Goal: Task Accomplishment & Management: Use online tool/utility

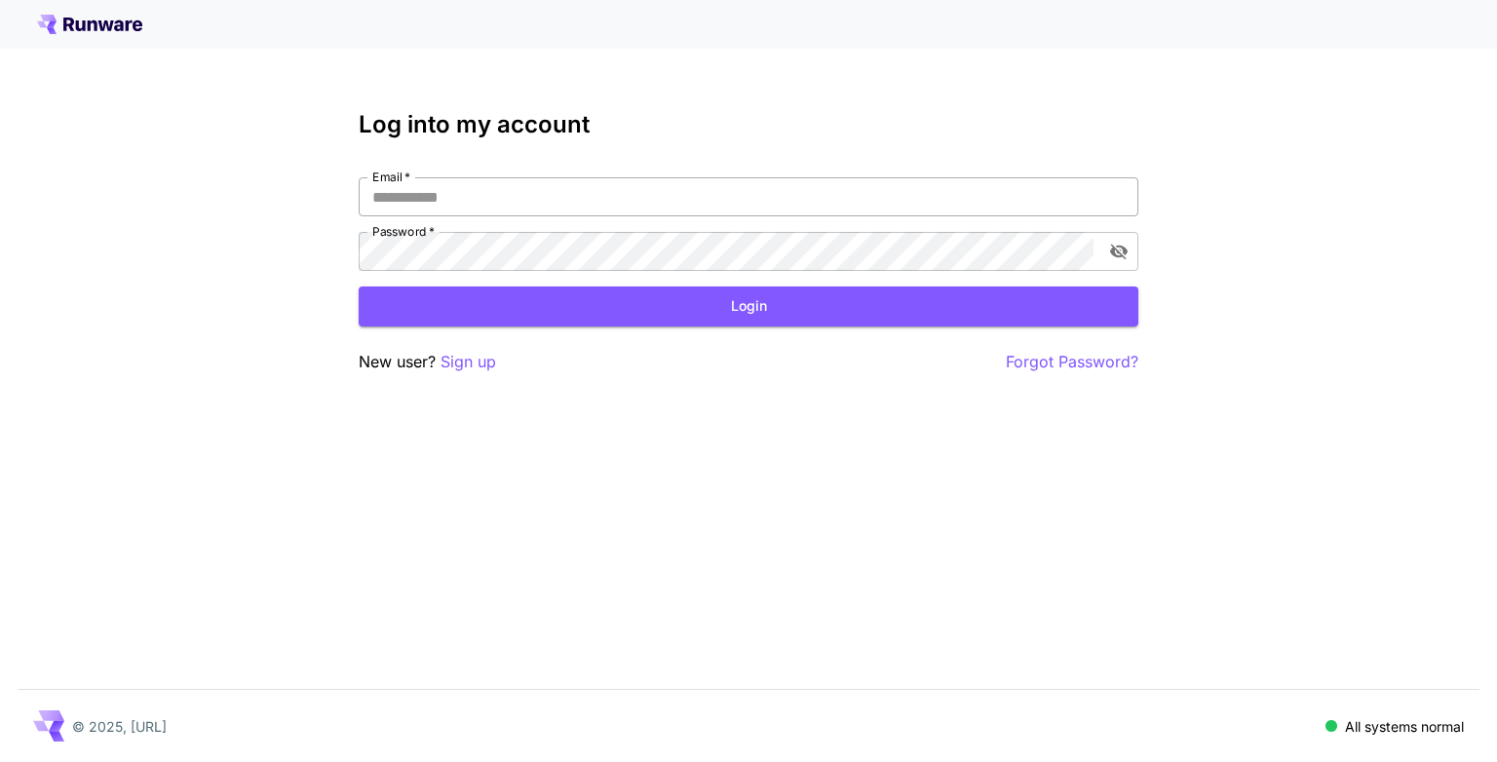
drag, startPoint x: 701, startPoint y: 195, endPoint x: 665, endPoint y: 196, distance: 36.1
click at [701, 195] on input "Email   *" at bounding box center [748, 196] width 779 height 39
type input "**********"
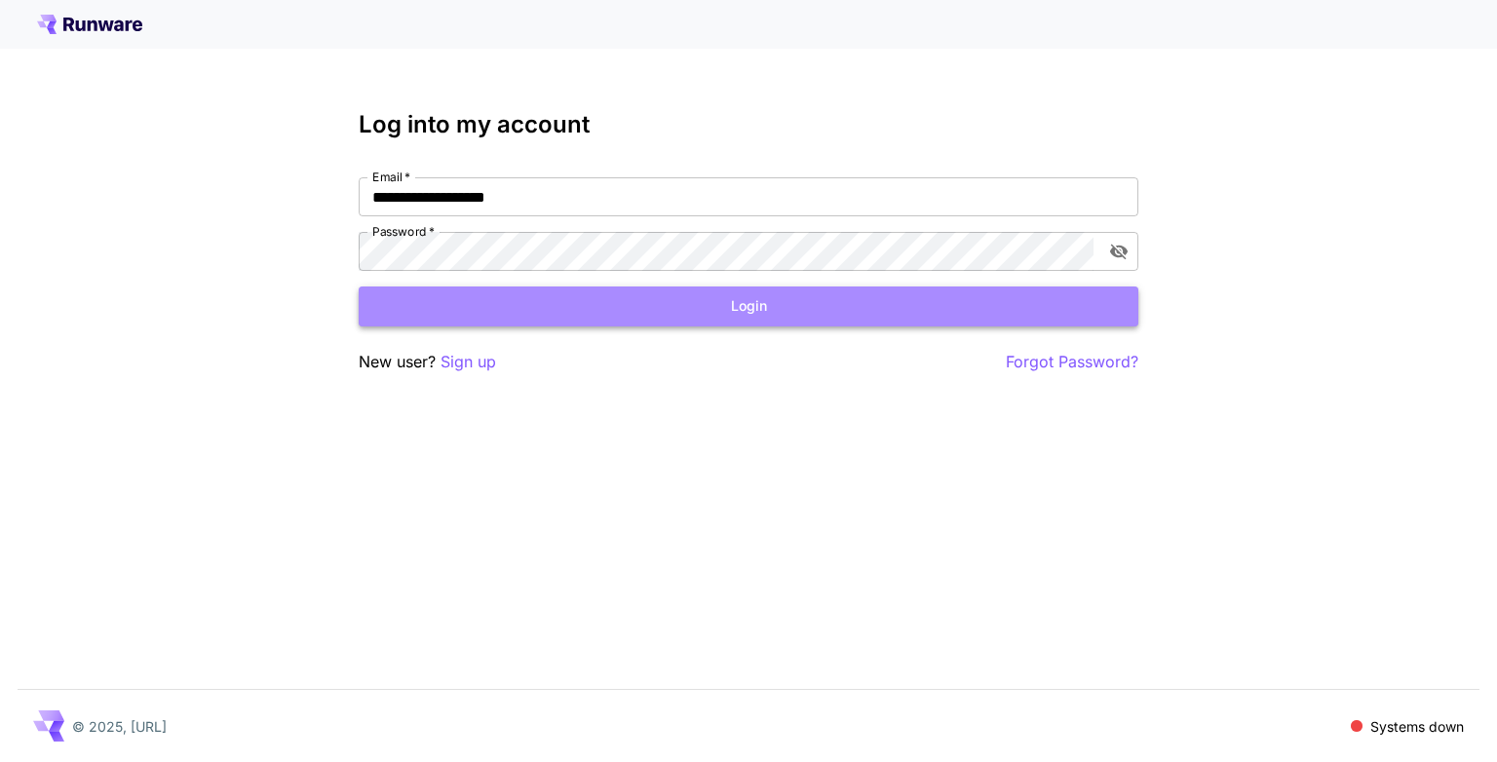
click at [482, 303] on button "Login" at bounding box center [748, 306] width 779 height 40
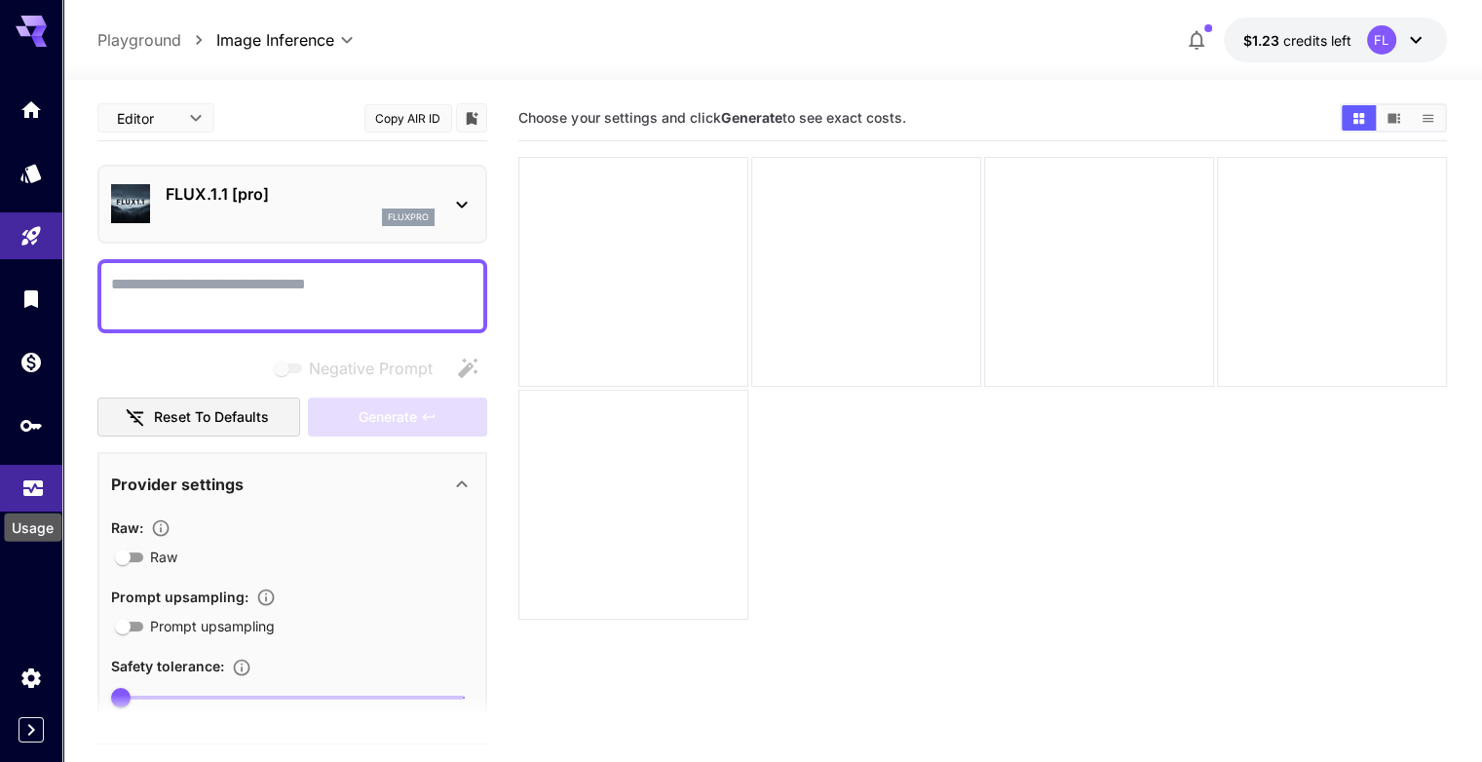
click at [39, 490] on icon "Usage" at bounding box center [32, 485] width 19 height 10
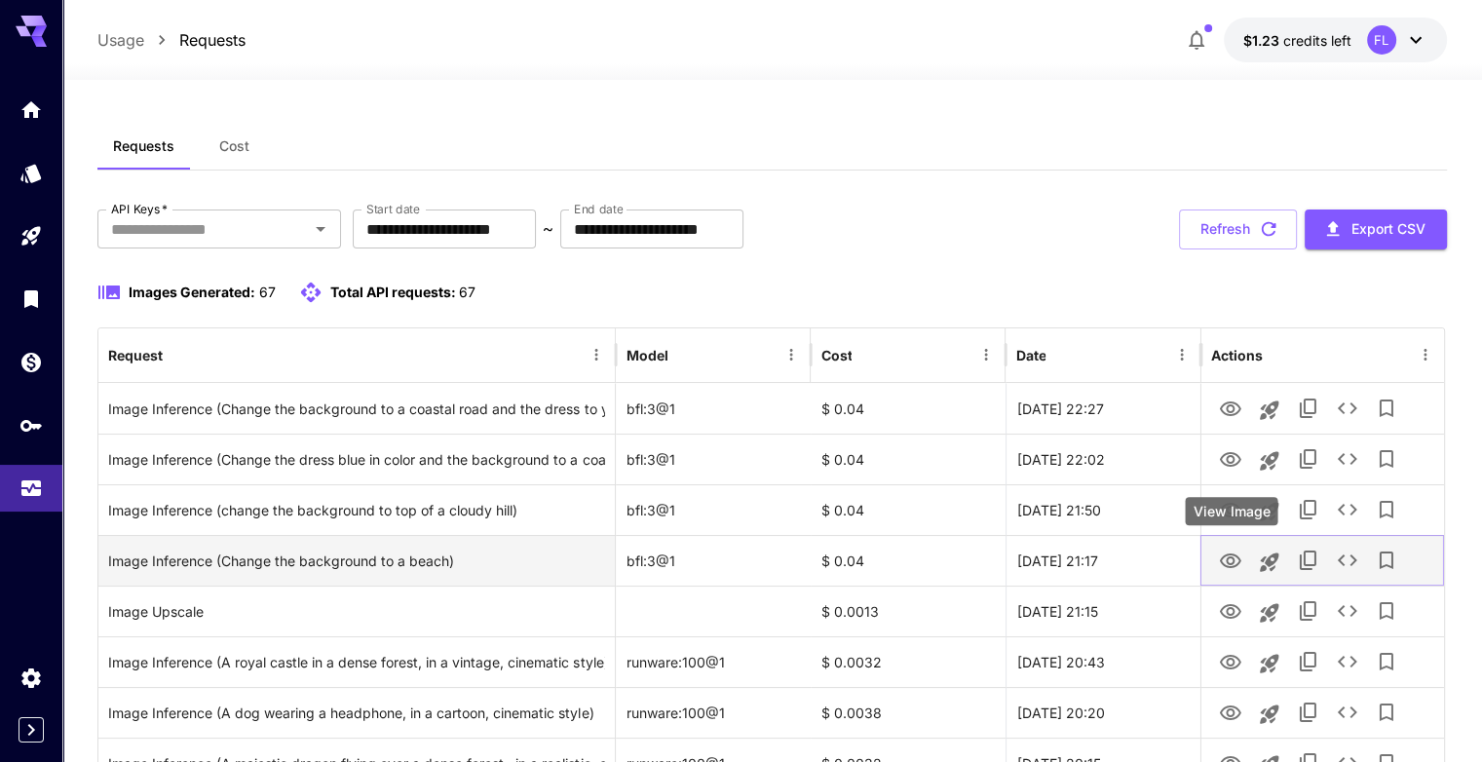
drag, startPoint x: 1237, startPoint y: 557, endPoint x: 1197, endPoint y: 540, distance: 43.6
click at [1237, 557] on icon "View Image" at bounding box center [1230, 560] width 21 height 15
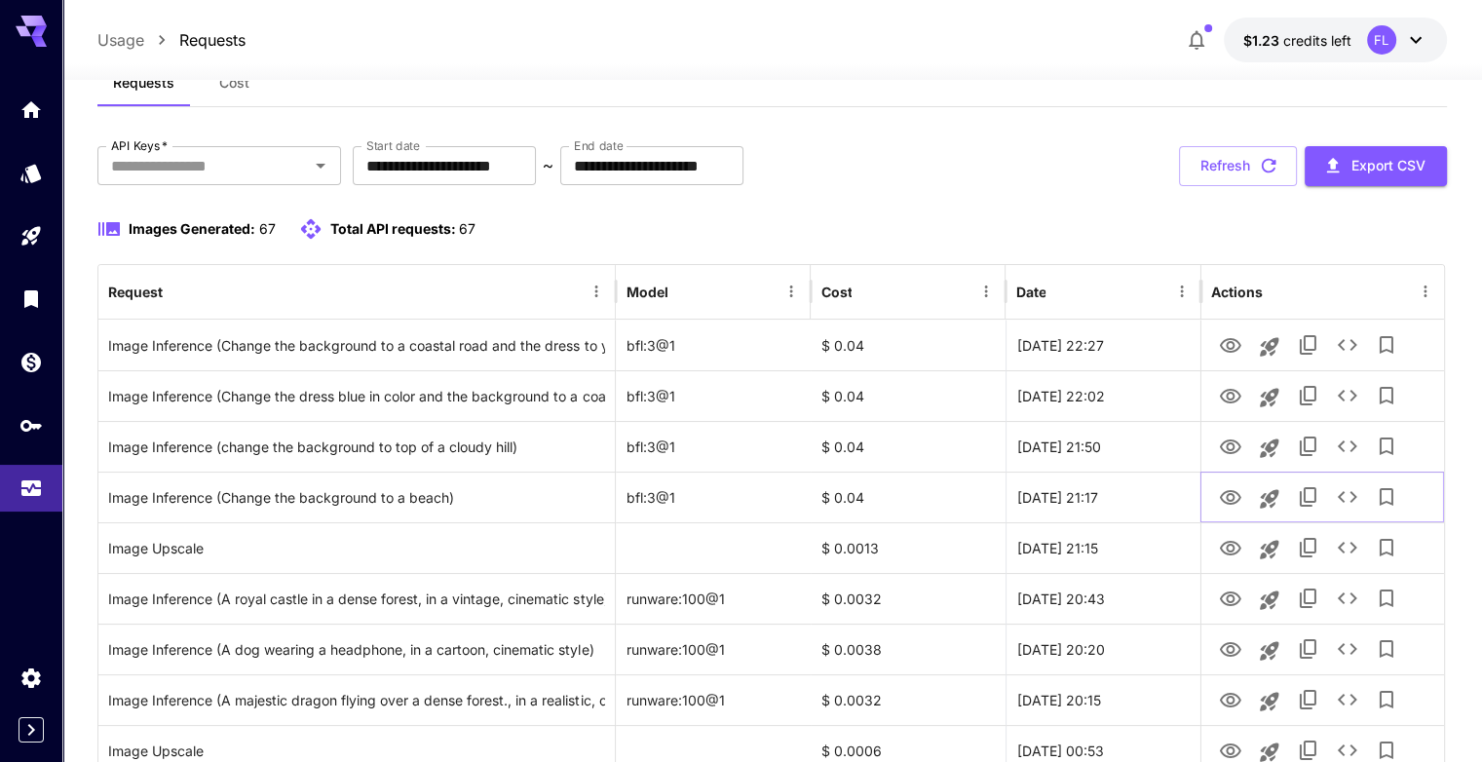
scroll to position [195, 0]
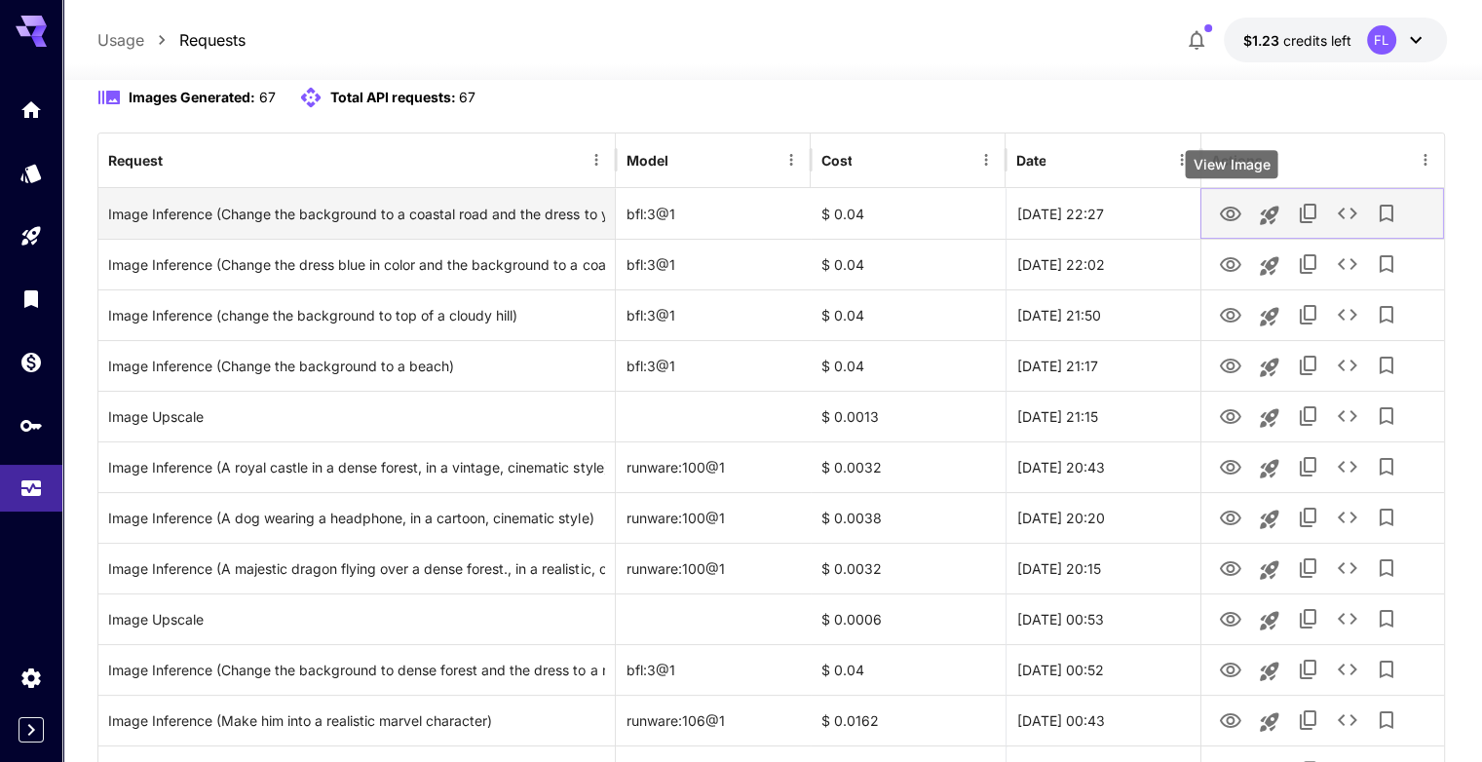
click at [1231, 213] on icon "View Image" at bounding box center [1230, 214] width 23 height 23
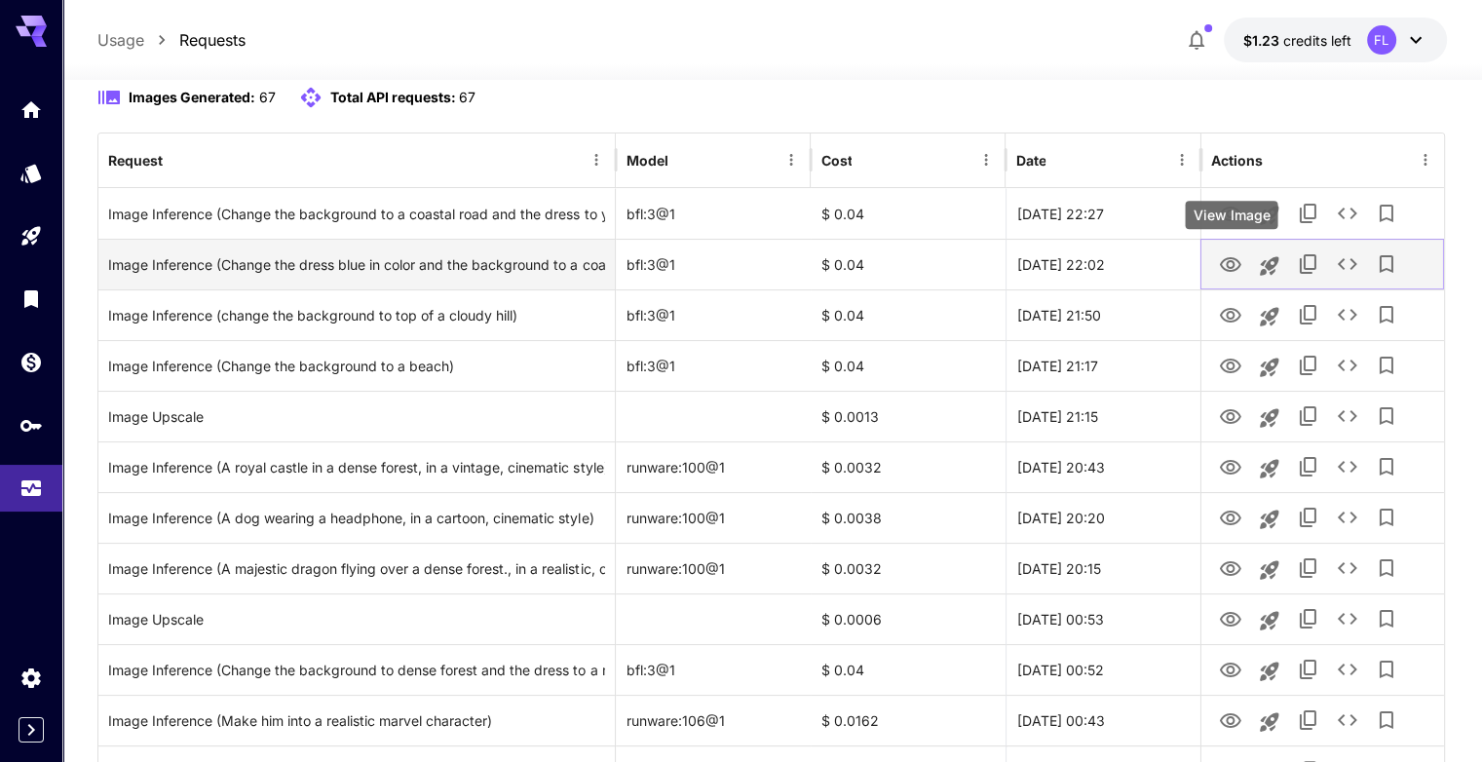
click at [1232, 268] on icon "View Image" at bounding box center [1230, 264] width 23 height 23
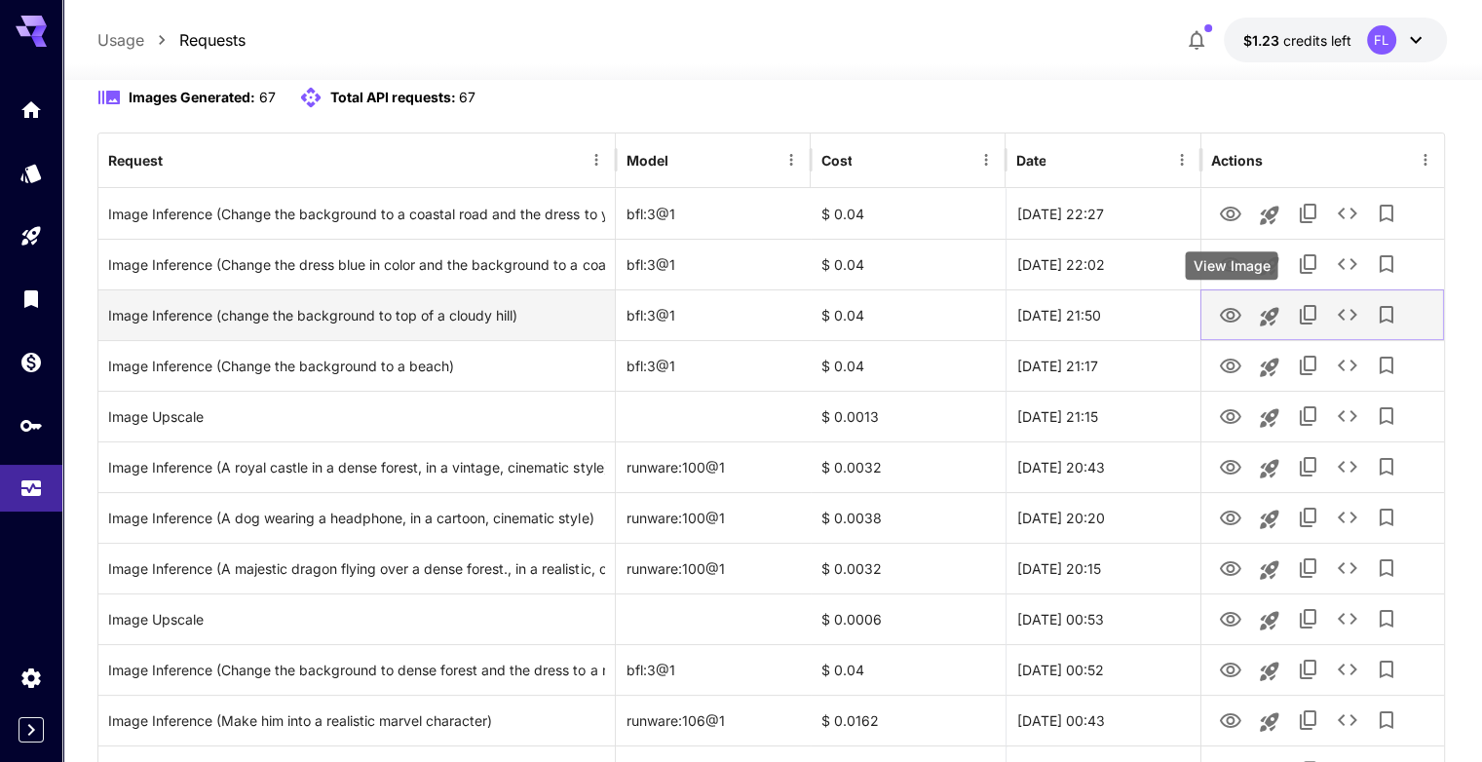
click at [1232, 315] on icon "View Image" at bounding box center [1230, 315] width 23 height 23
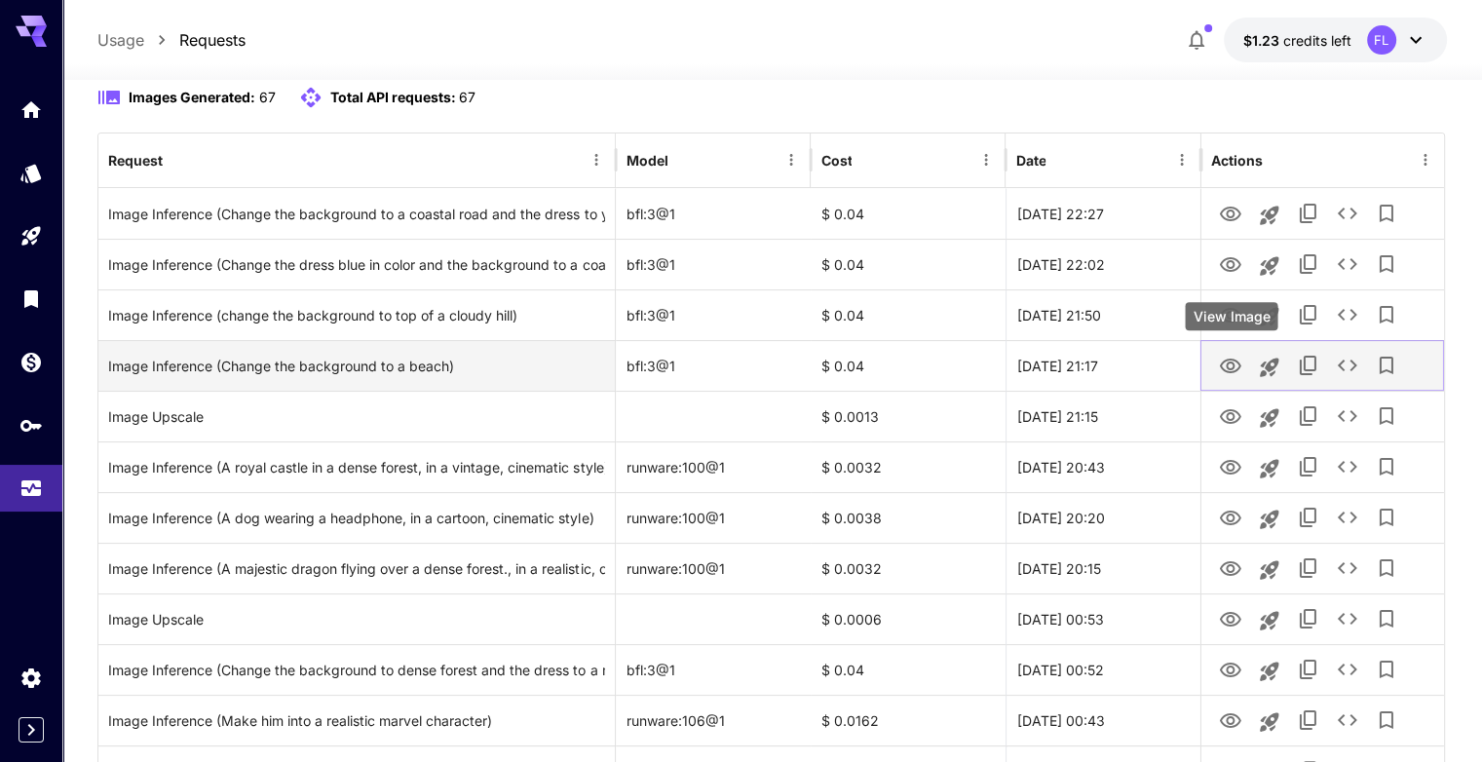
click at [1233, 361] on icon "View Image" at bounding box center [1230, 366] width 21 height 15
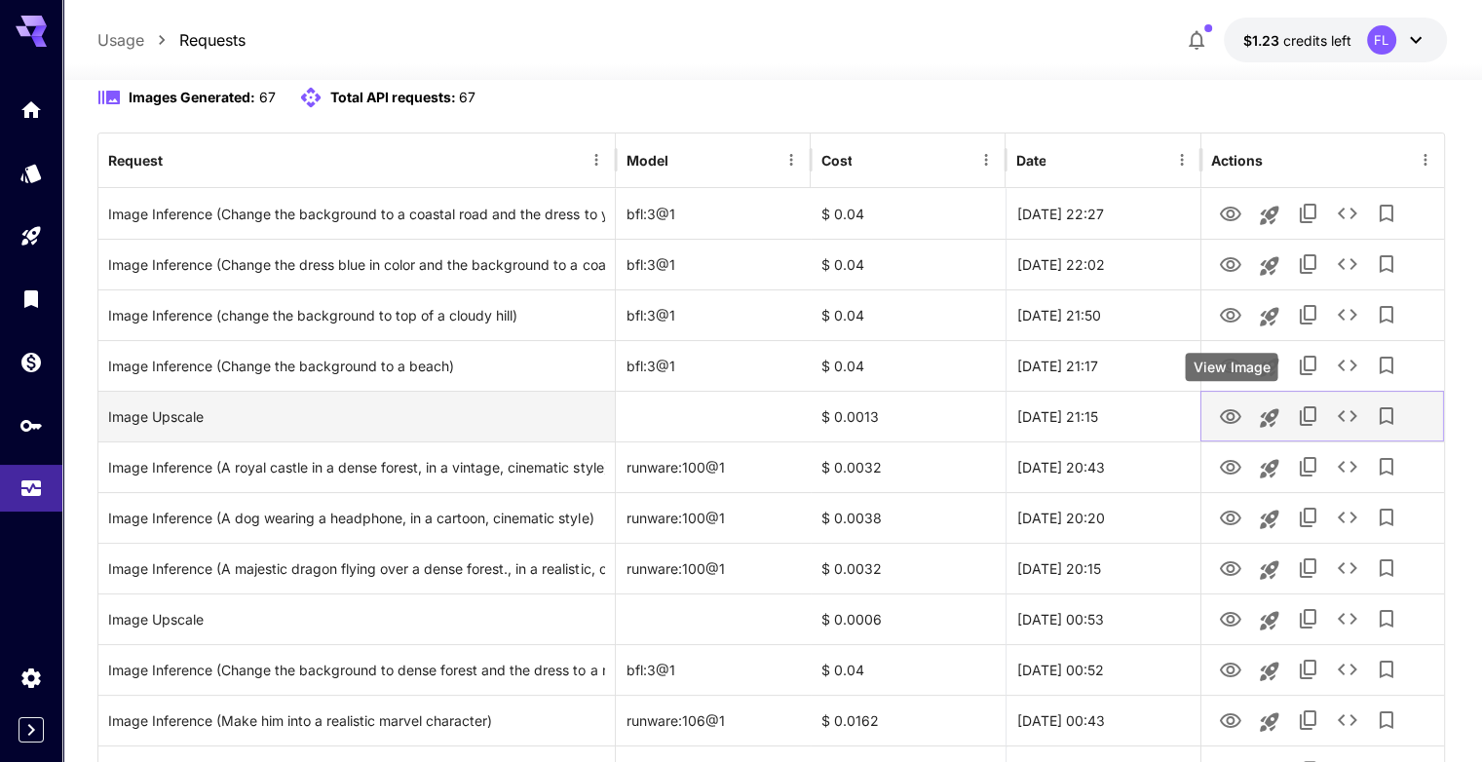
click at [1234, 419] on icon "View Image" at bounding box center [1230, 416] width 23 height 23
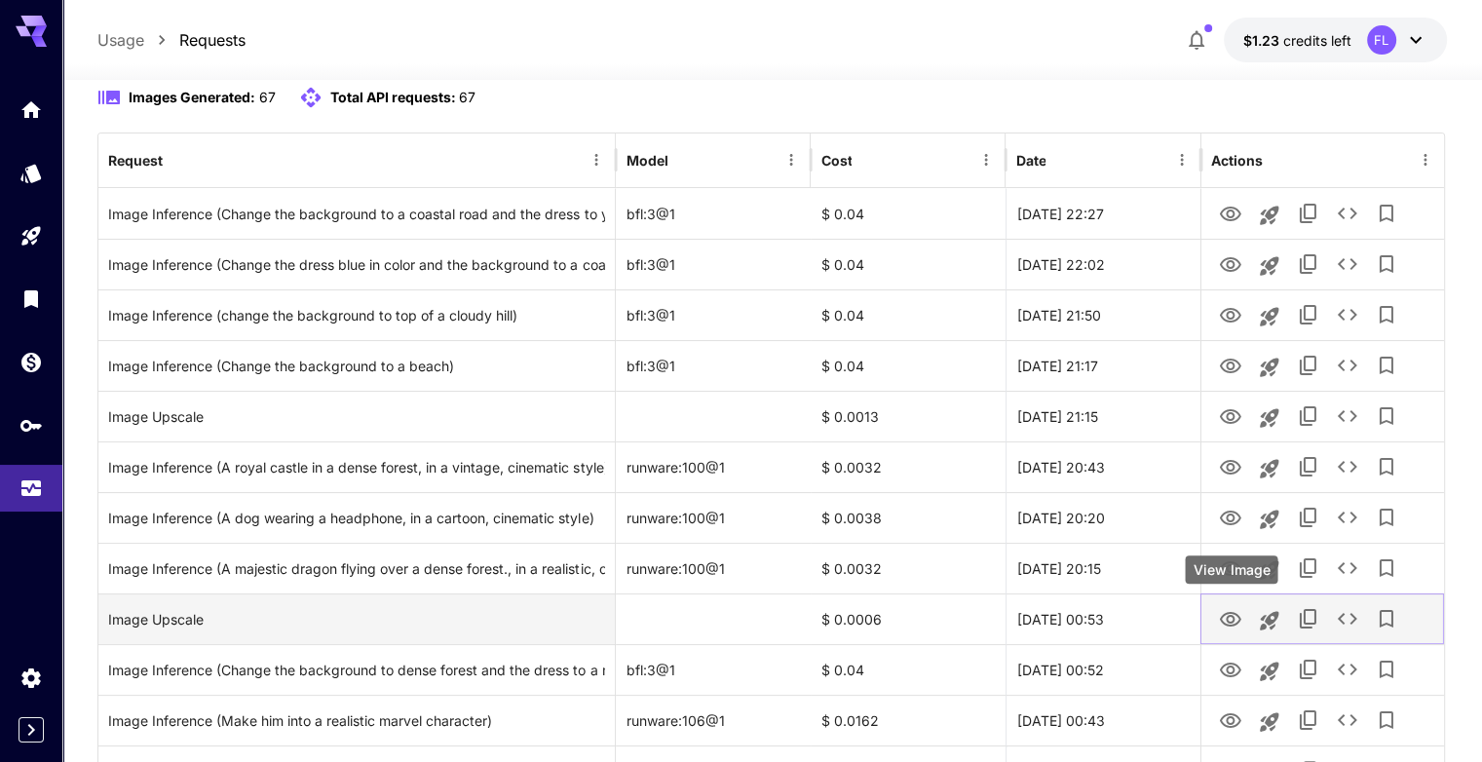
click at [1228, 622] on icon "View Image" at bounding box center [1230, 619] width 21 height 15
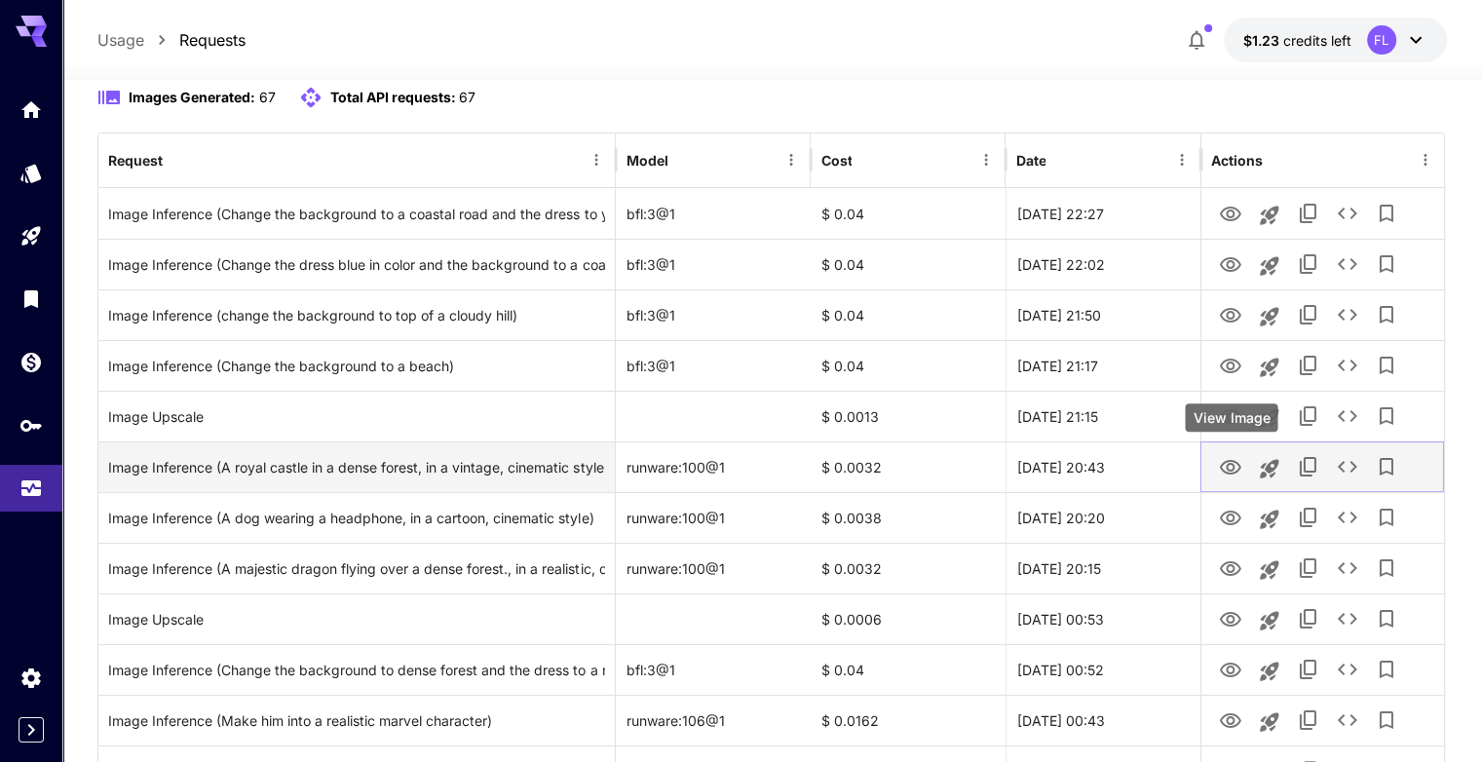
click at [1232, 470] on icon "View Image" at bounding box center [1230, 467] width 21 height 15
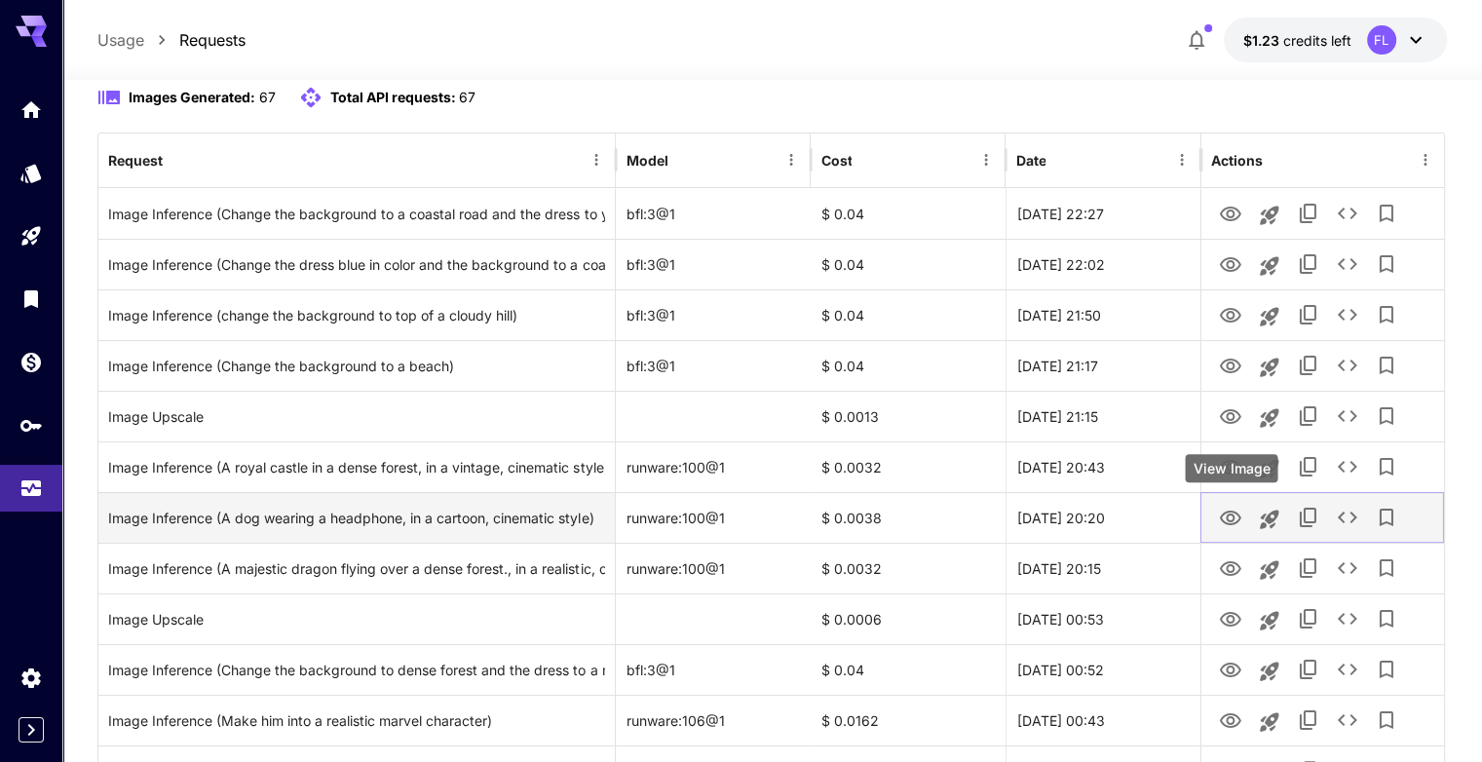
click at [1235, 512] on icon "View Image" at bounding box center [1230, 518] width 21 height 15
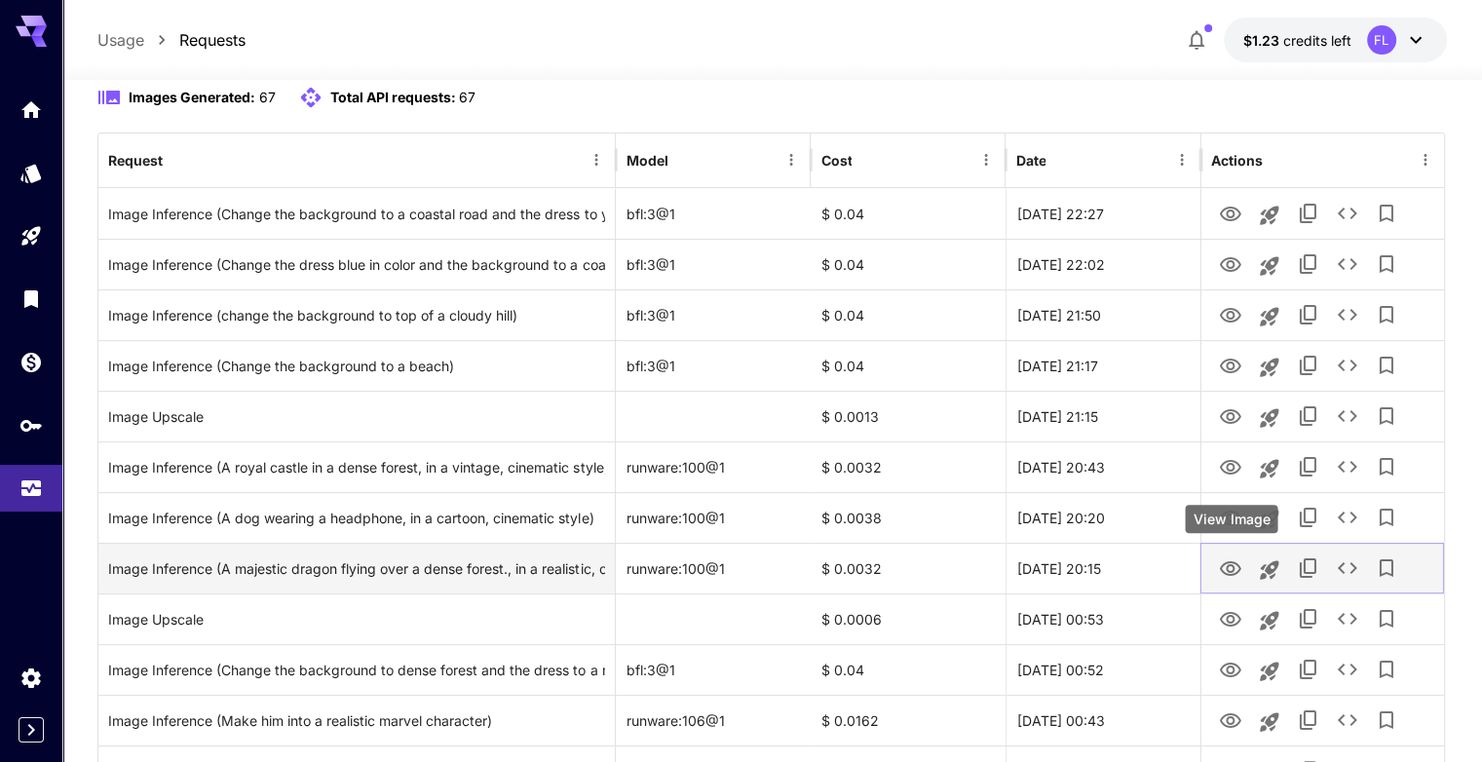
click at [1221, 573] on icon "View Image" at bounding box center [1230, 568] width 23 height 23
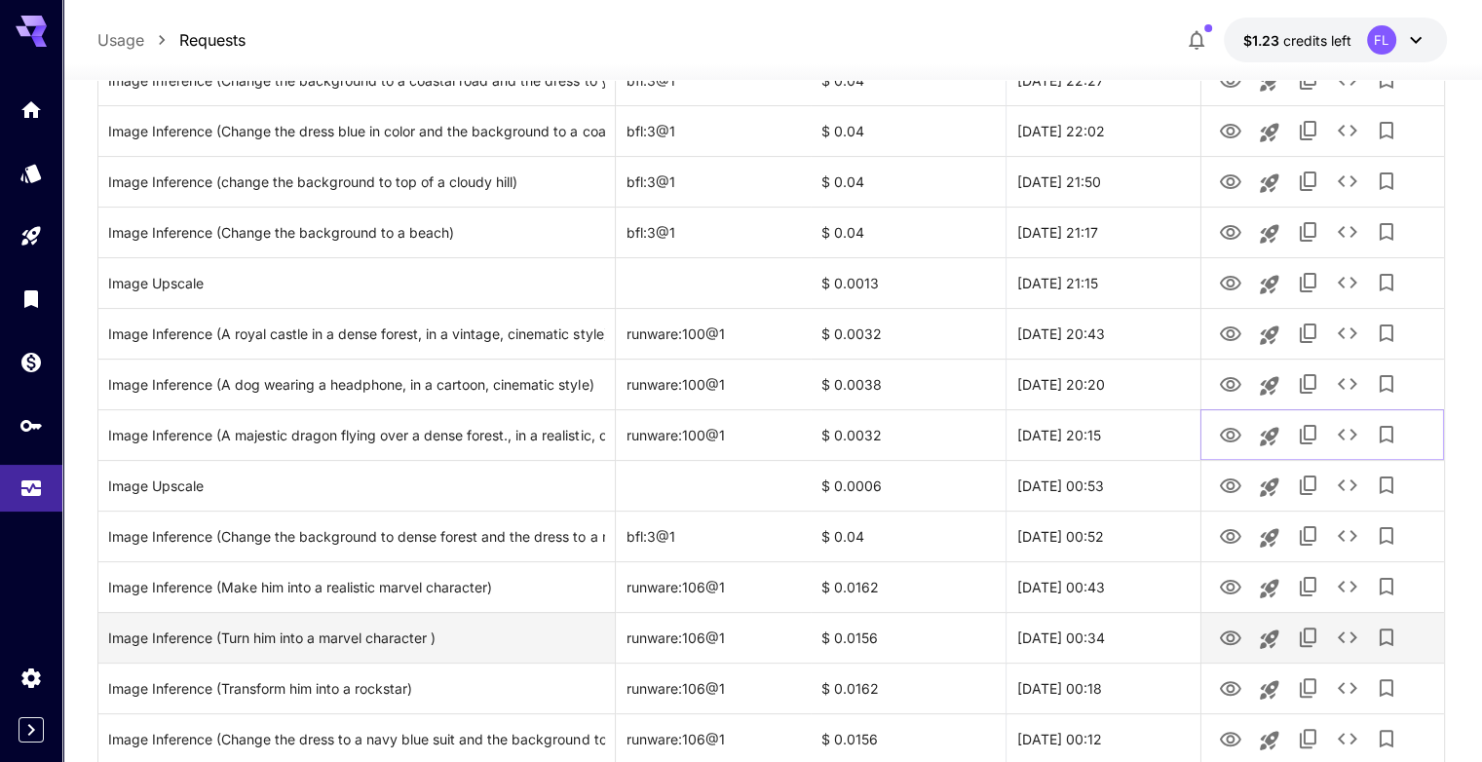
scroll to position [390, 0]
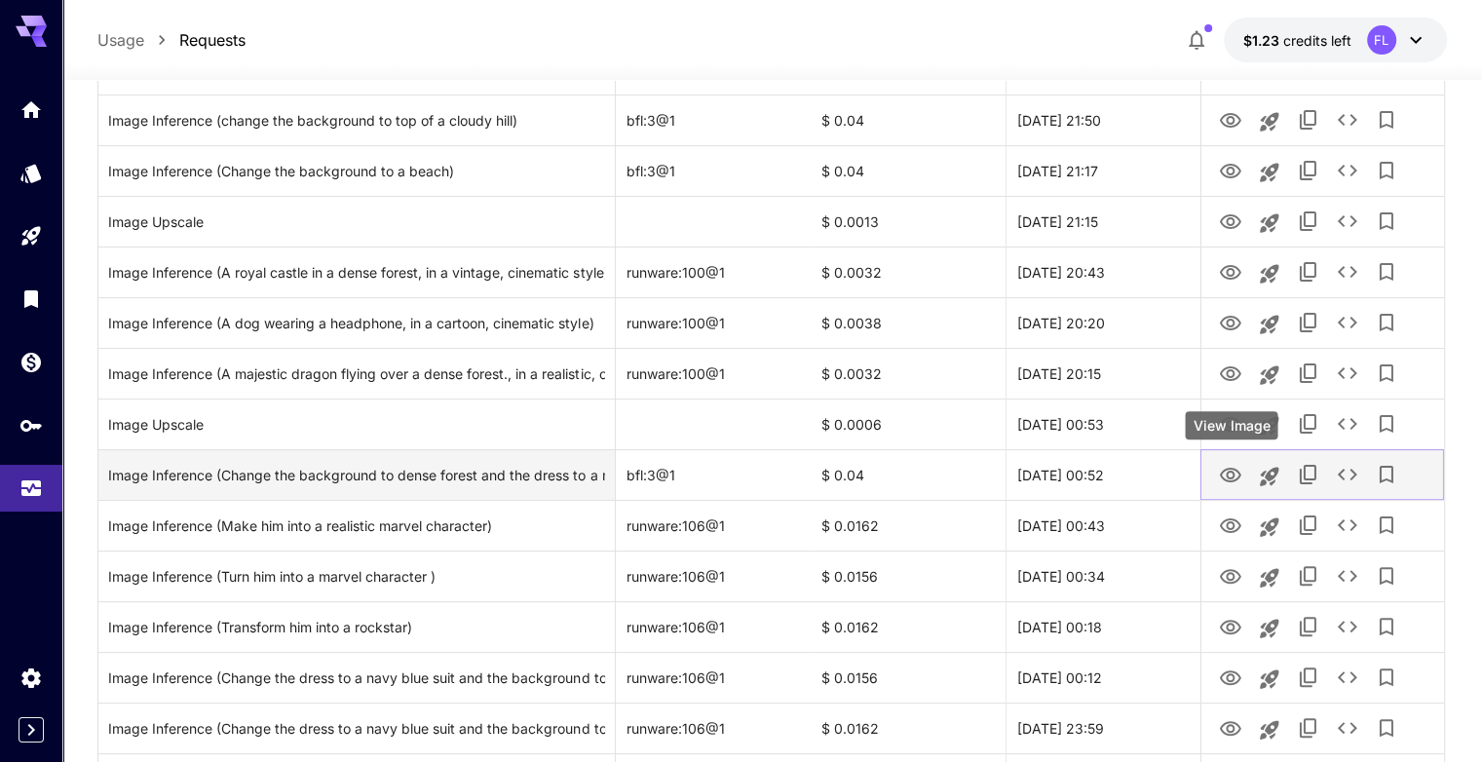
click at [1230, 475] on icon "View Image" at bounding box center [1230, 475] width 23 height 23
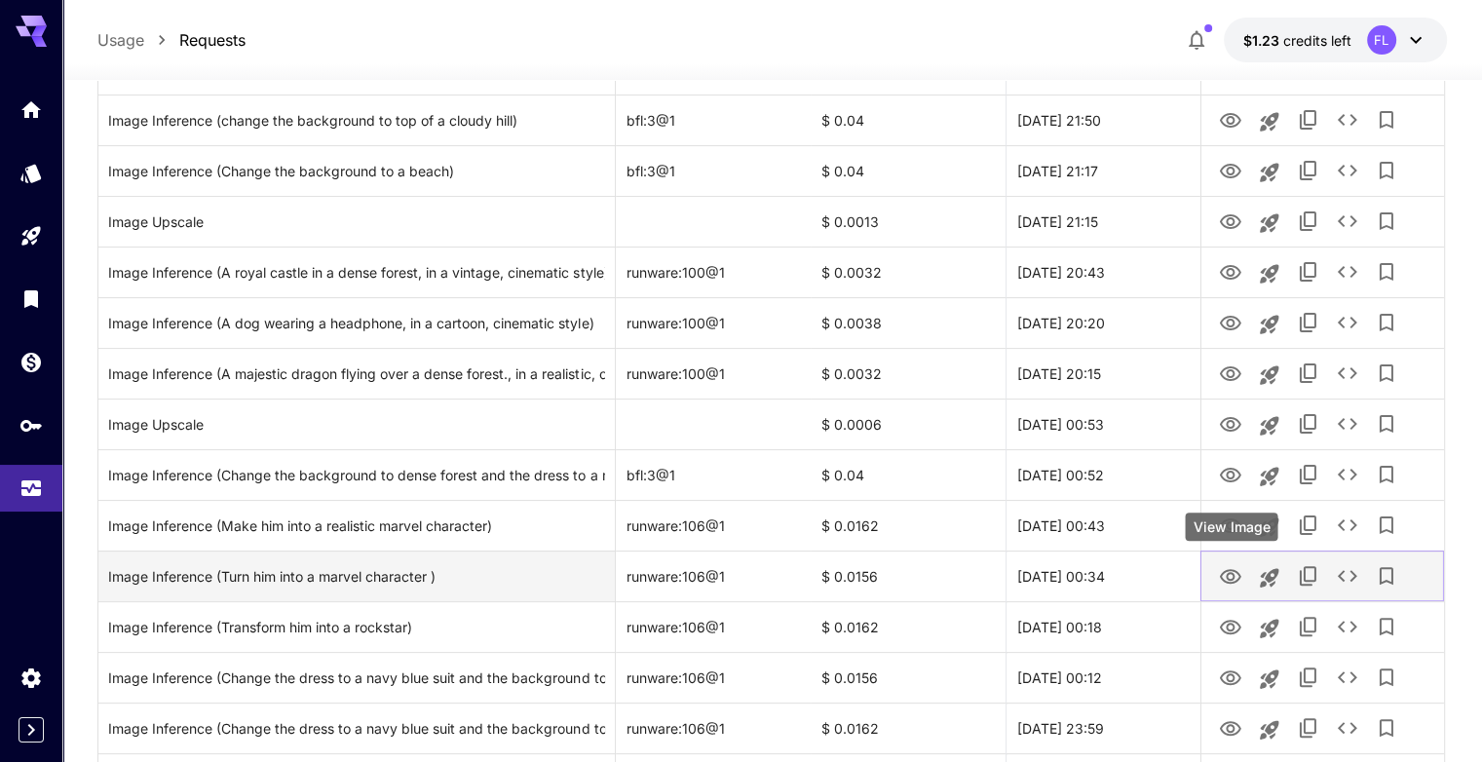
click at [1224, 527] on div "View Image" at bounding box center [1231, 527] width 93 height 28
click at [1228, 581] on icon "View Image" at bounding box center [1230, 576] width 21 height 15
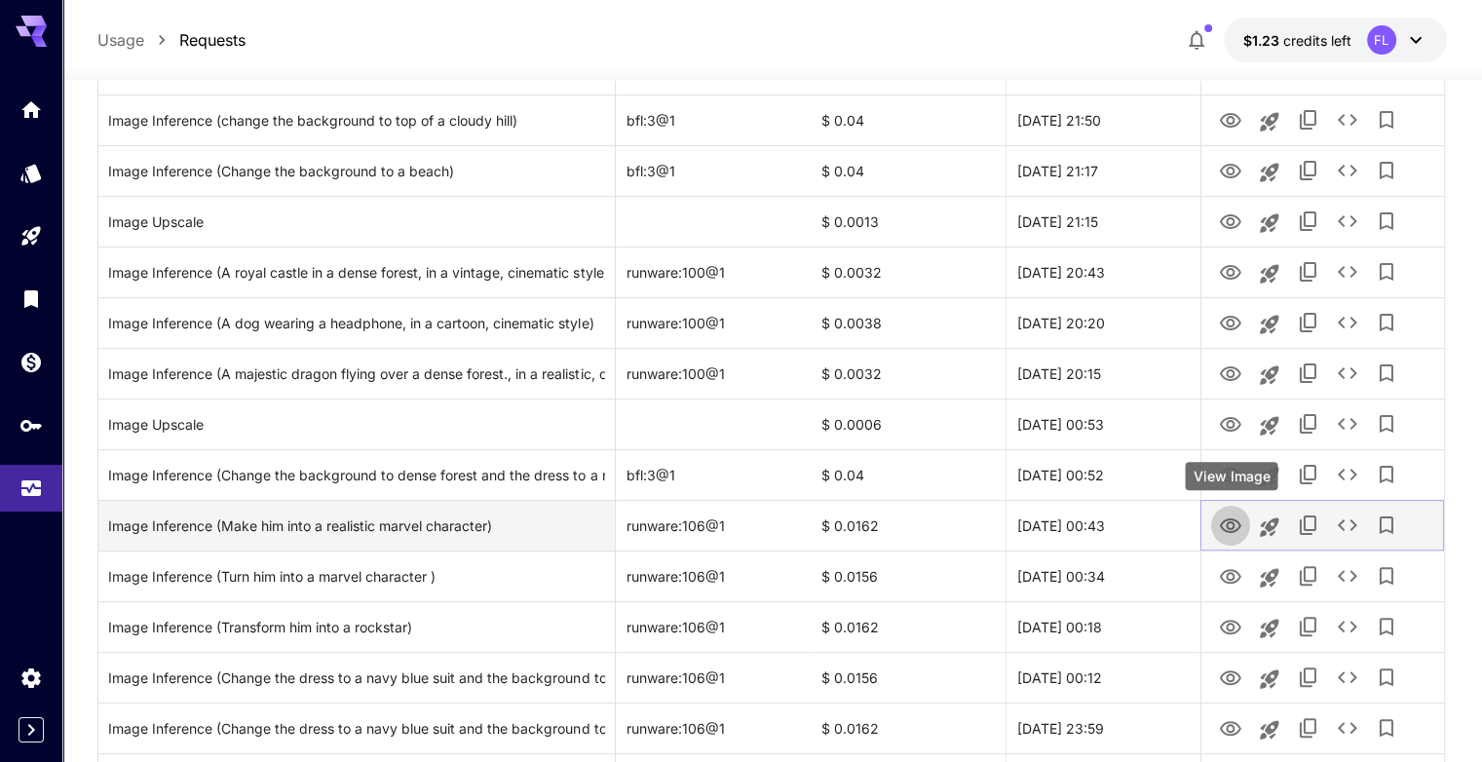
click at [1232, 522] on icon "View Image" at bounding box center [1230, 525] width 21 height 15
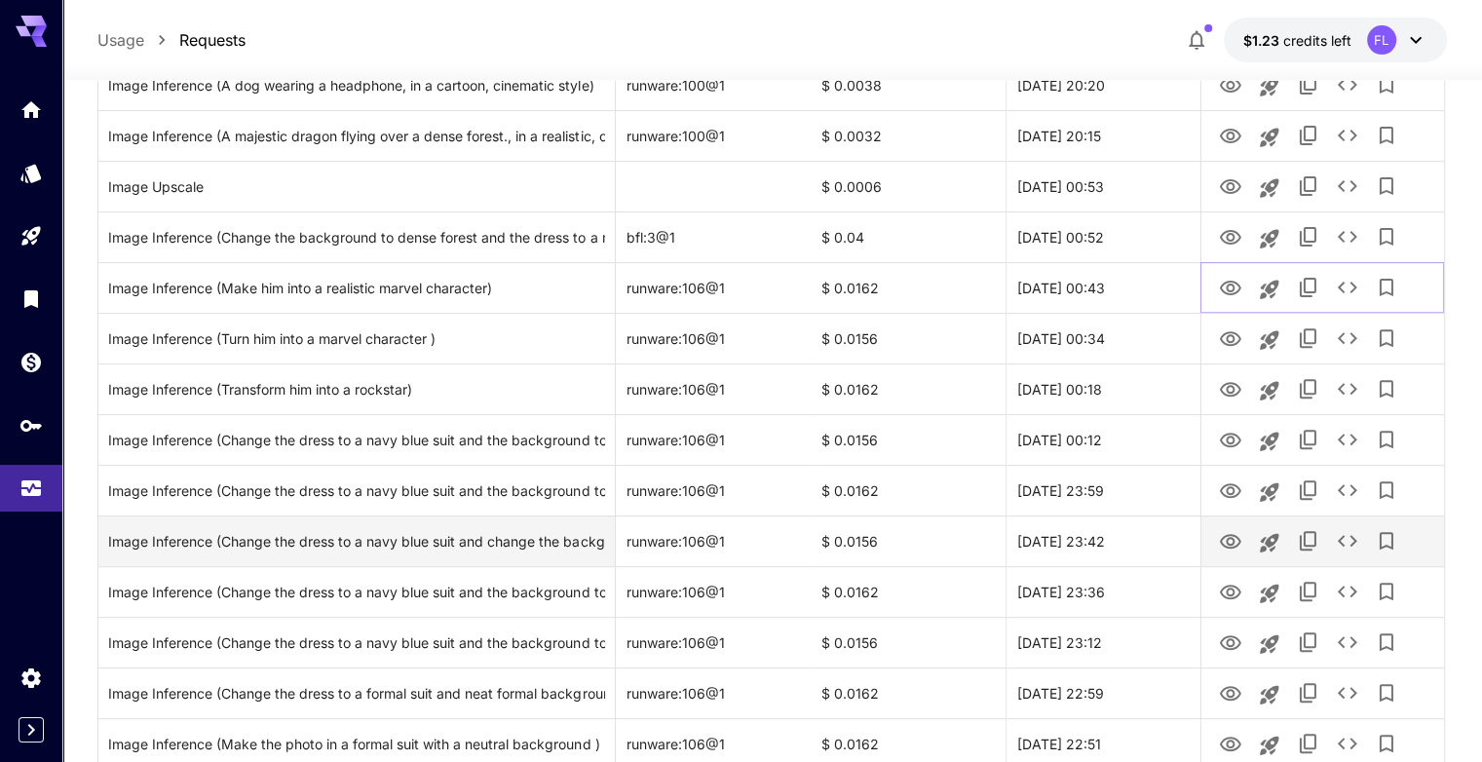
scroll to position [682, 0]
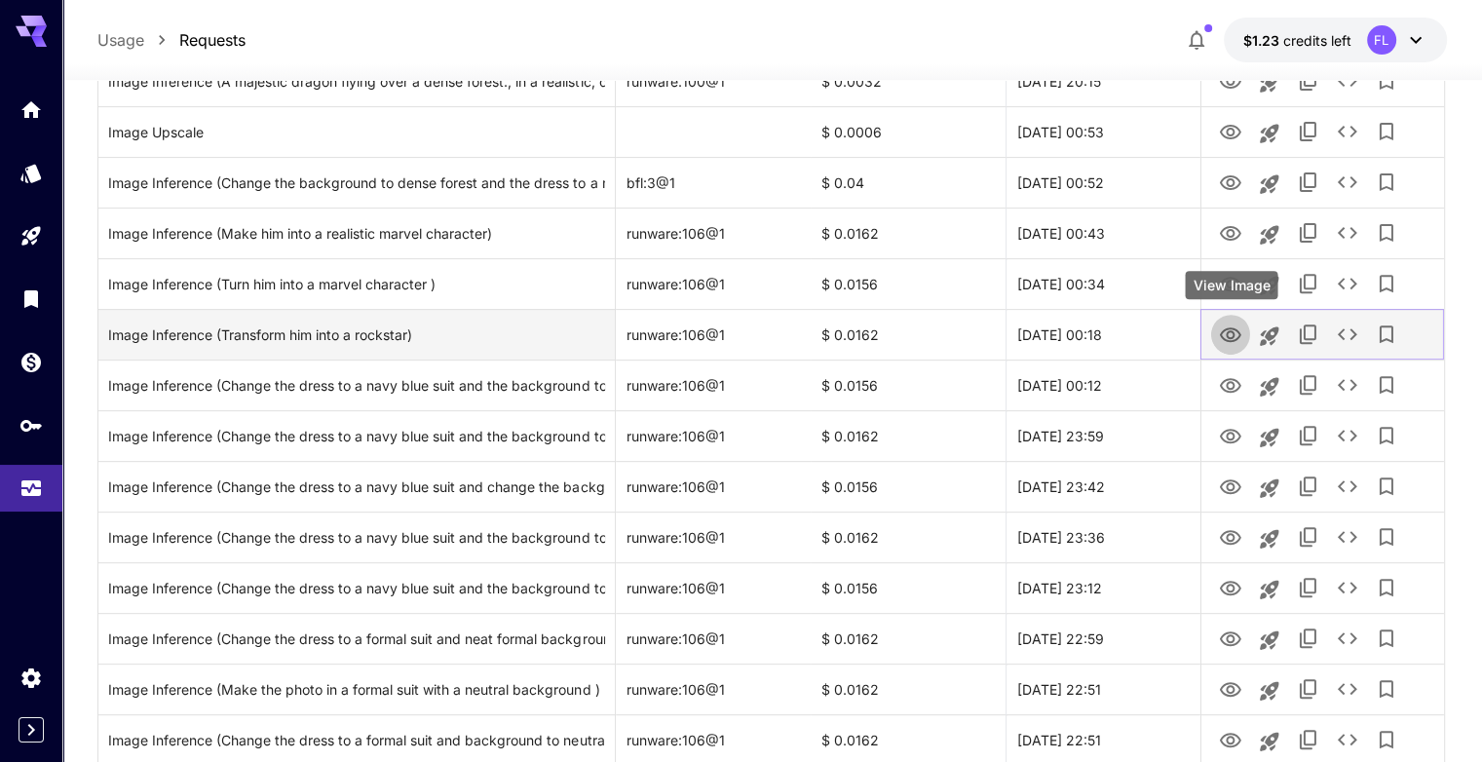
click at [1228, 340] on icon "View Image" at bounding box center [1230, 334] width 21 height 15
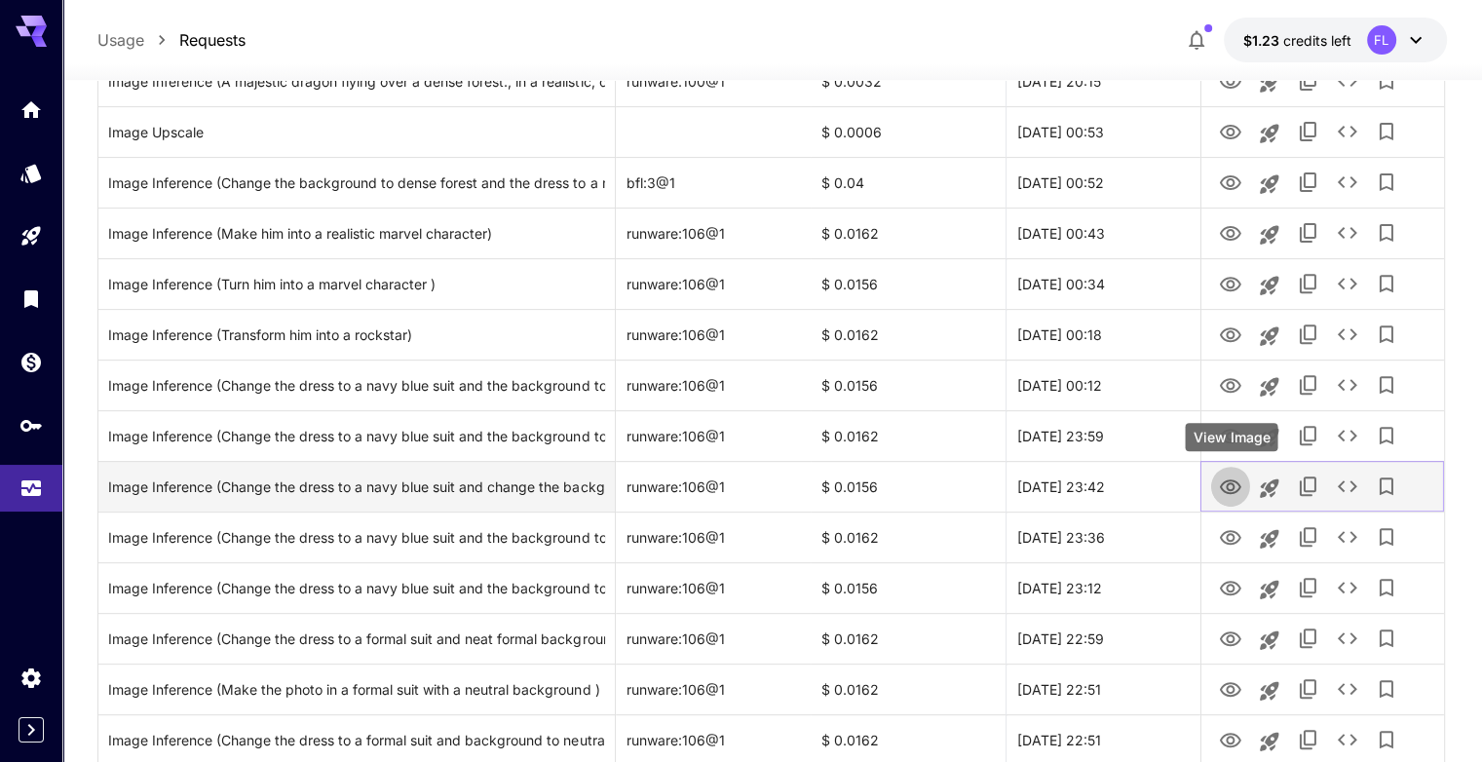
click at [1231, 483] on icon "View Image" at bounding box center [1230, 486] width 23 height 23
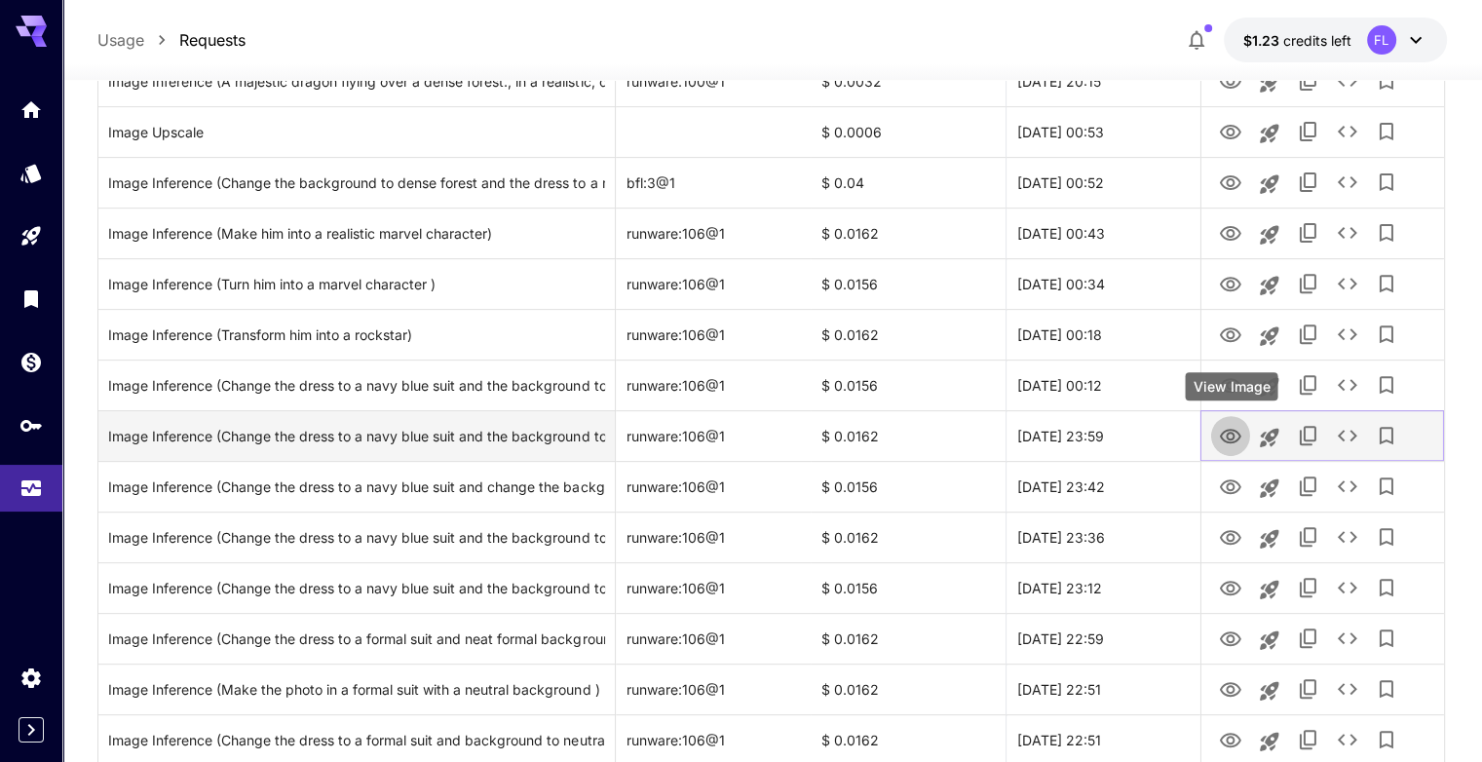
click at [1229, 442] on icon "View Image" at bounding box center [1230, 436] width 21 height 15
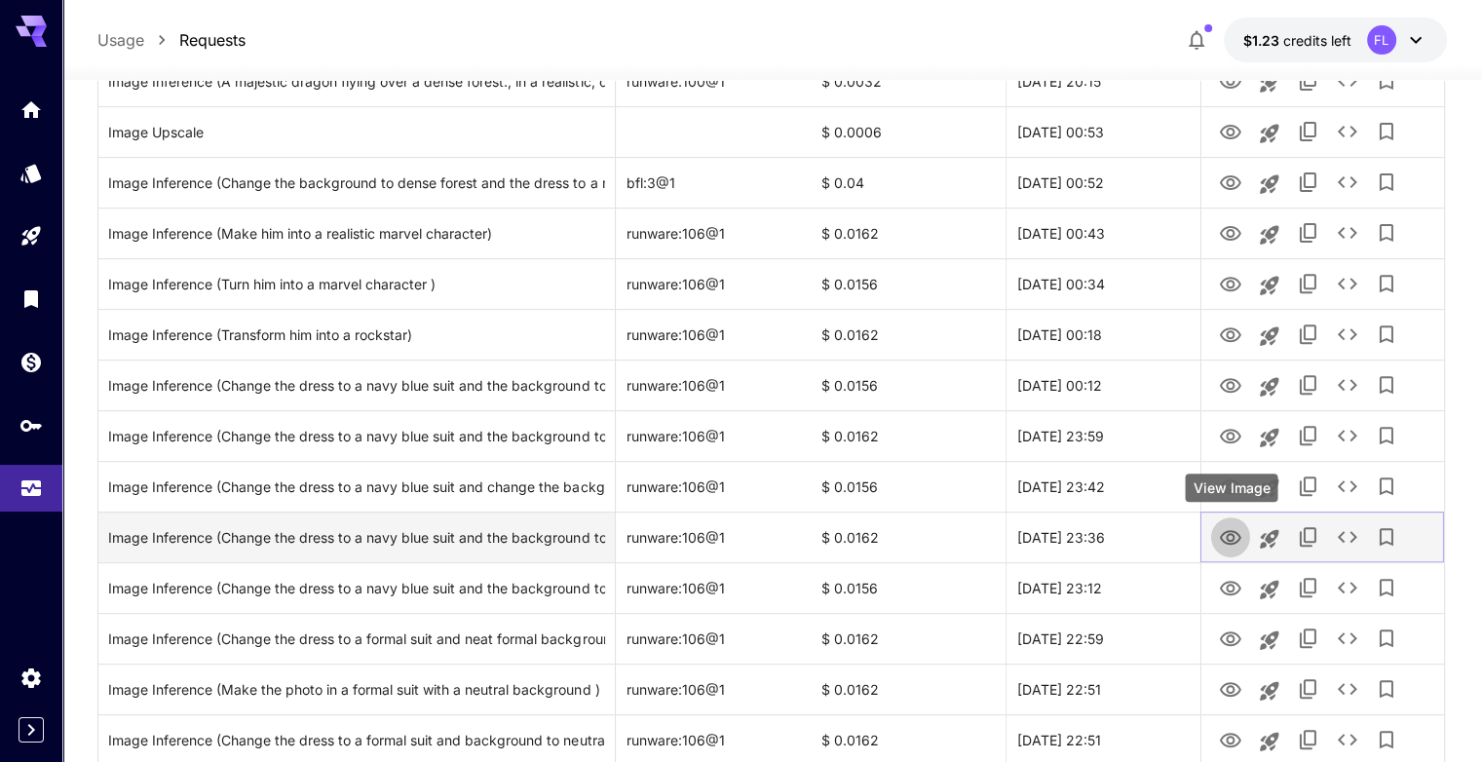
click at [1234, 549] on button "View Image" at bounding box center [1230, 536] width 39 height 40
click at [1234, 532] on icon "View Image" at bounding box center [1230, 537] width 23 height 23
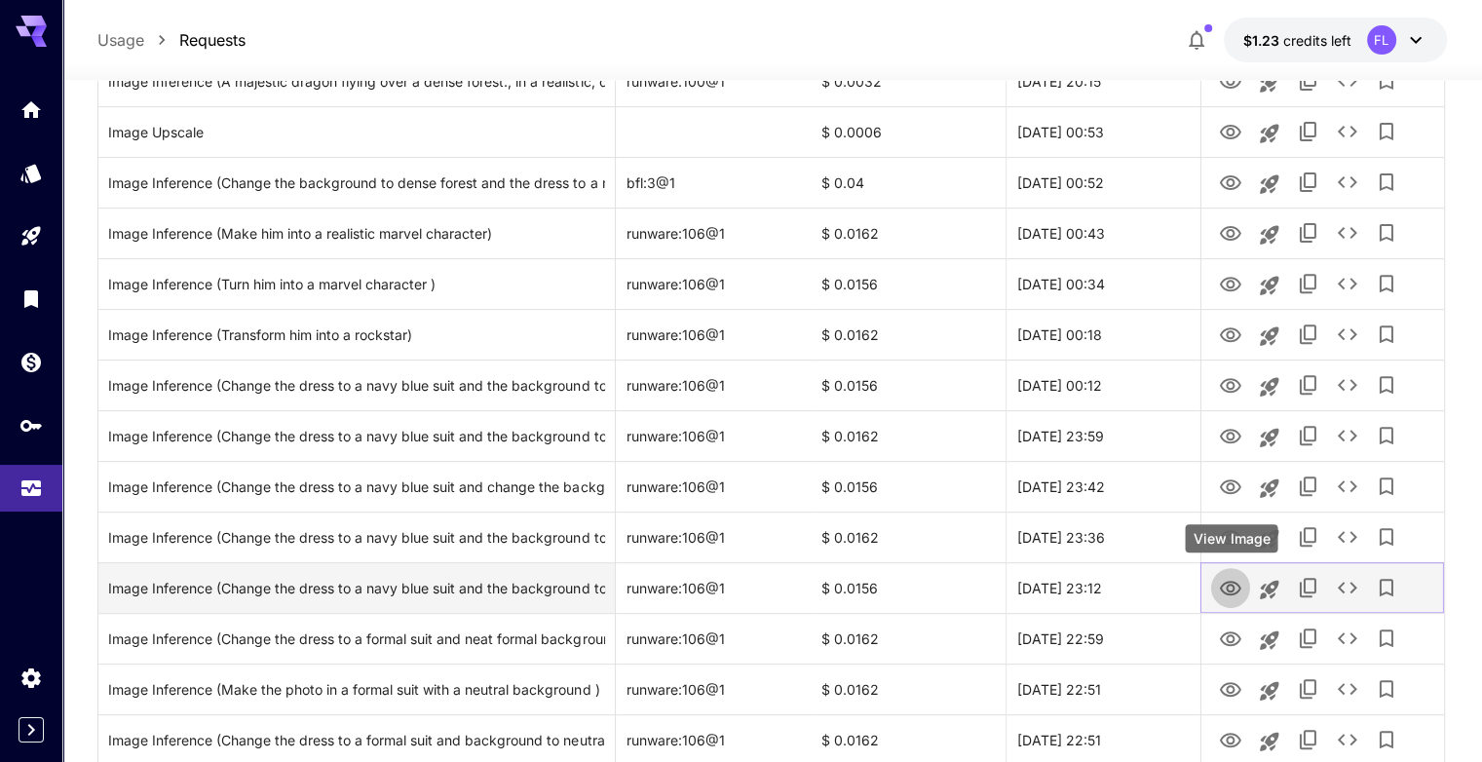
click at [1236, 593] on icon "View Image" at bounding box center [1230, 588] width 23 height 23
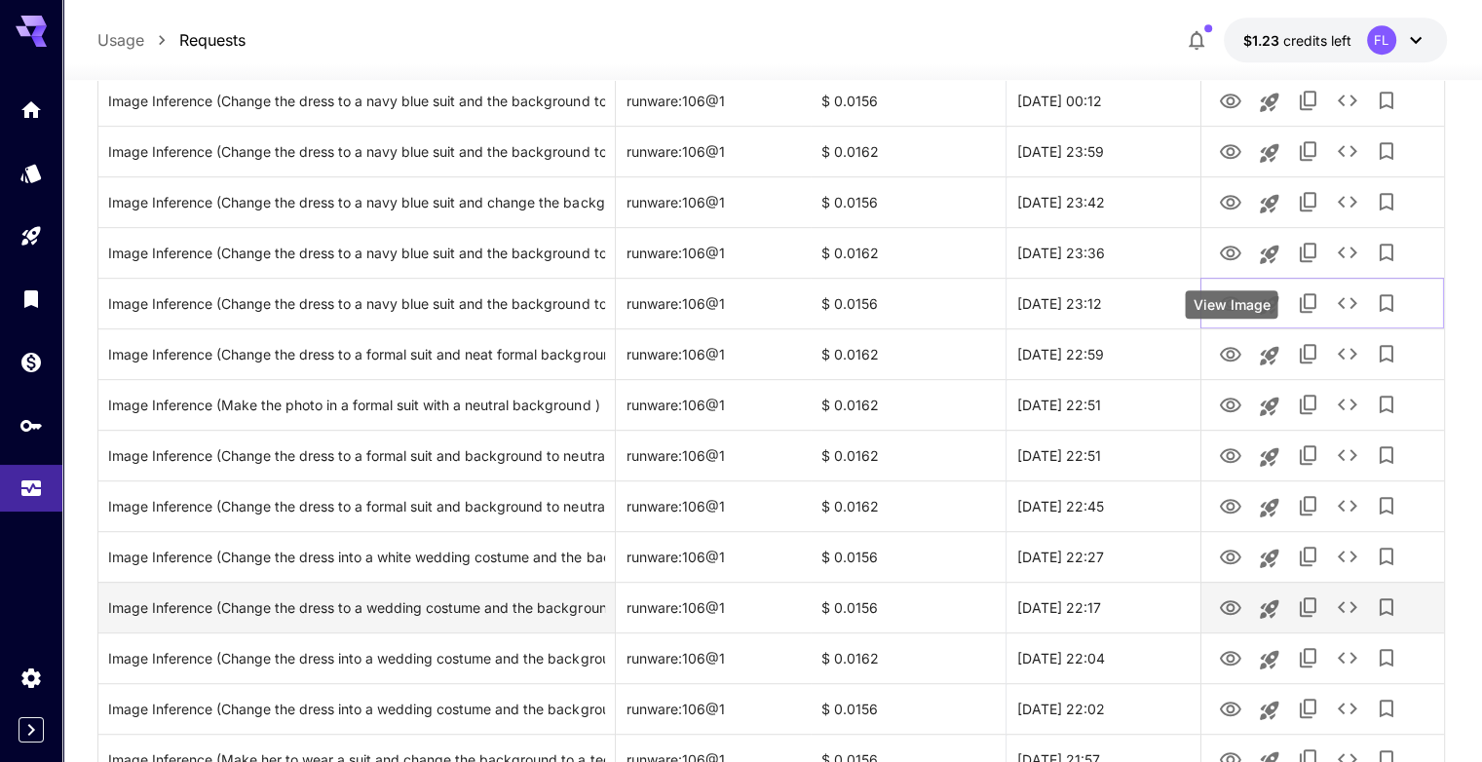
scroll to position [974, 0]
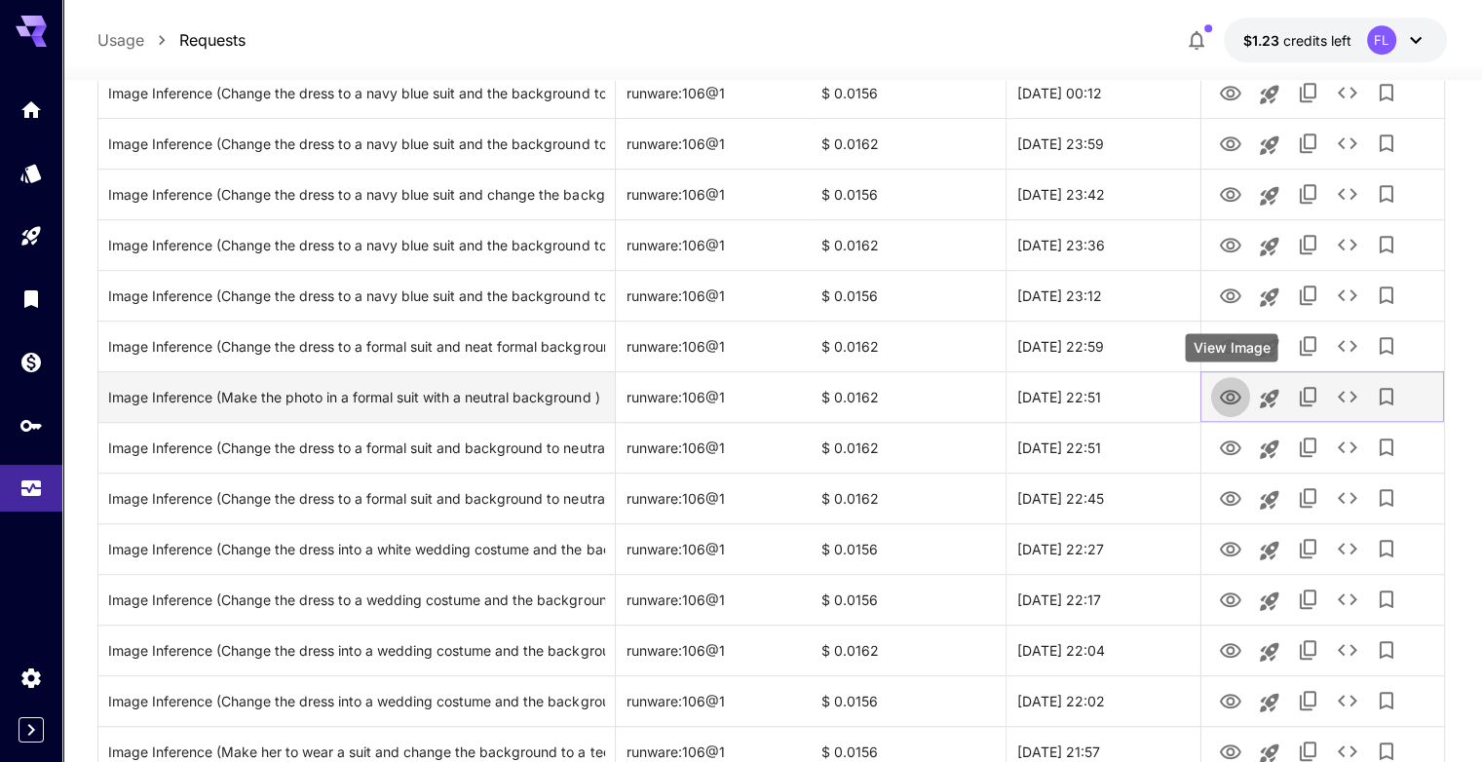
click at [1234, 390] on icon "View Image" at bounding box center [1230, 397] width 23 height 23
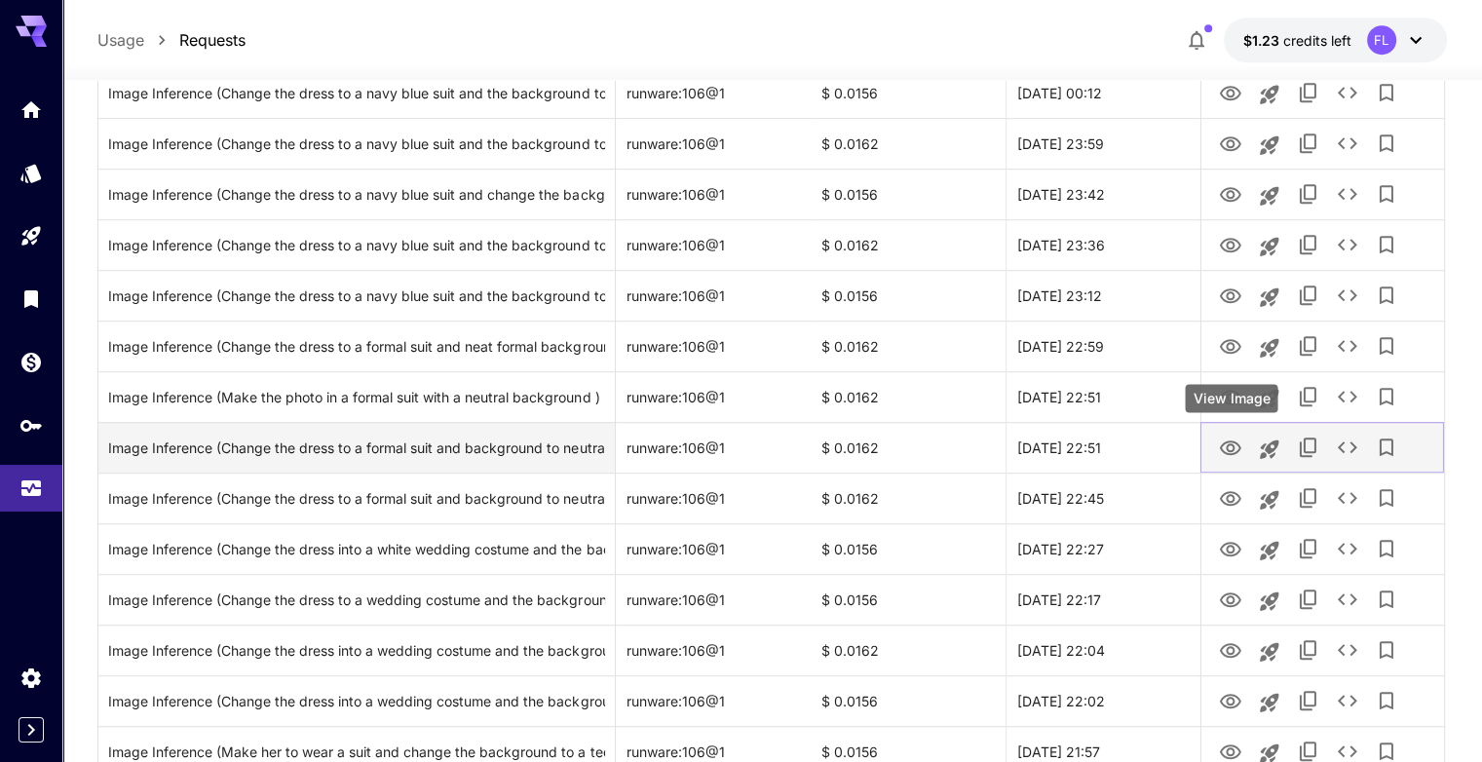
click at [1224, 447] on icon "View Image" at bounding box center [1230, 448] width 23 height 23
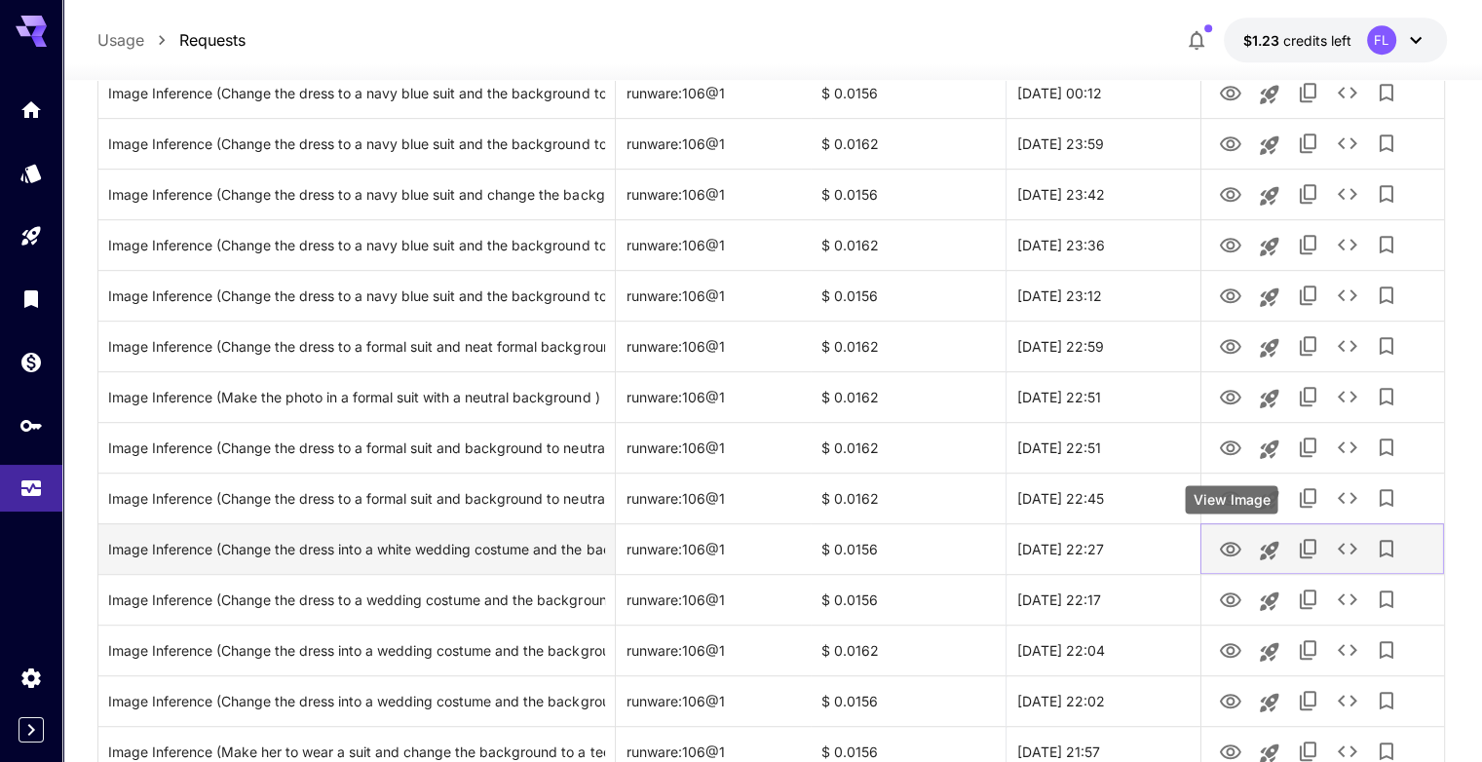
click at [1232, 558] on icon "View Image" at bounding box center [1230, 549] width 23 height 23
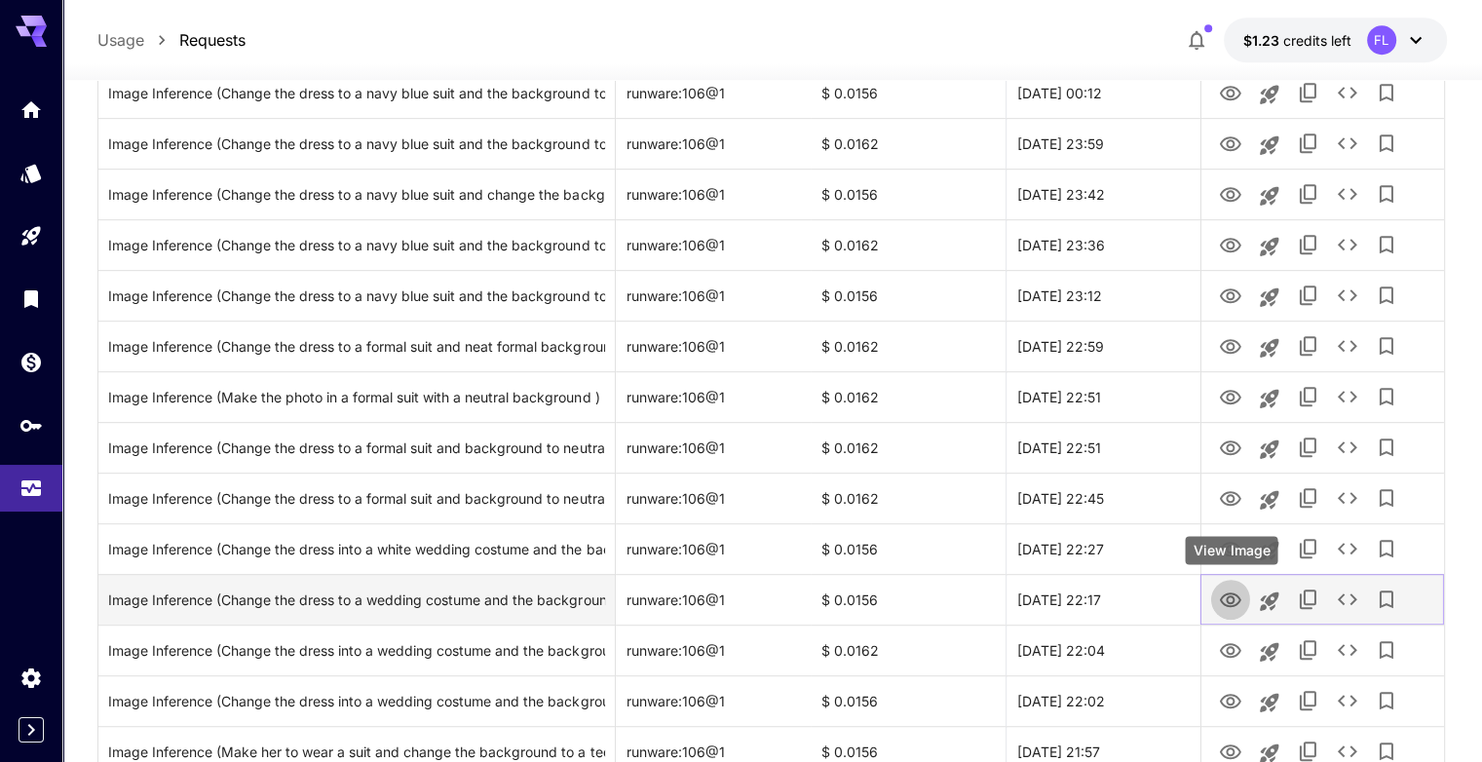
click at [1222, 598] on icon "View Image" at bounding box center [1230, 599] width 21 height 15
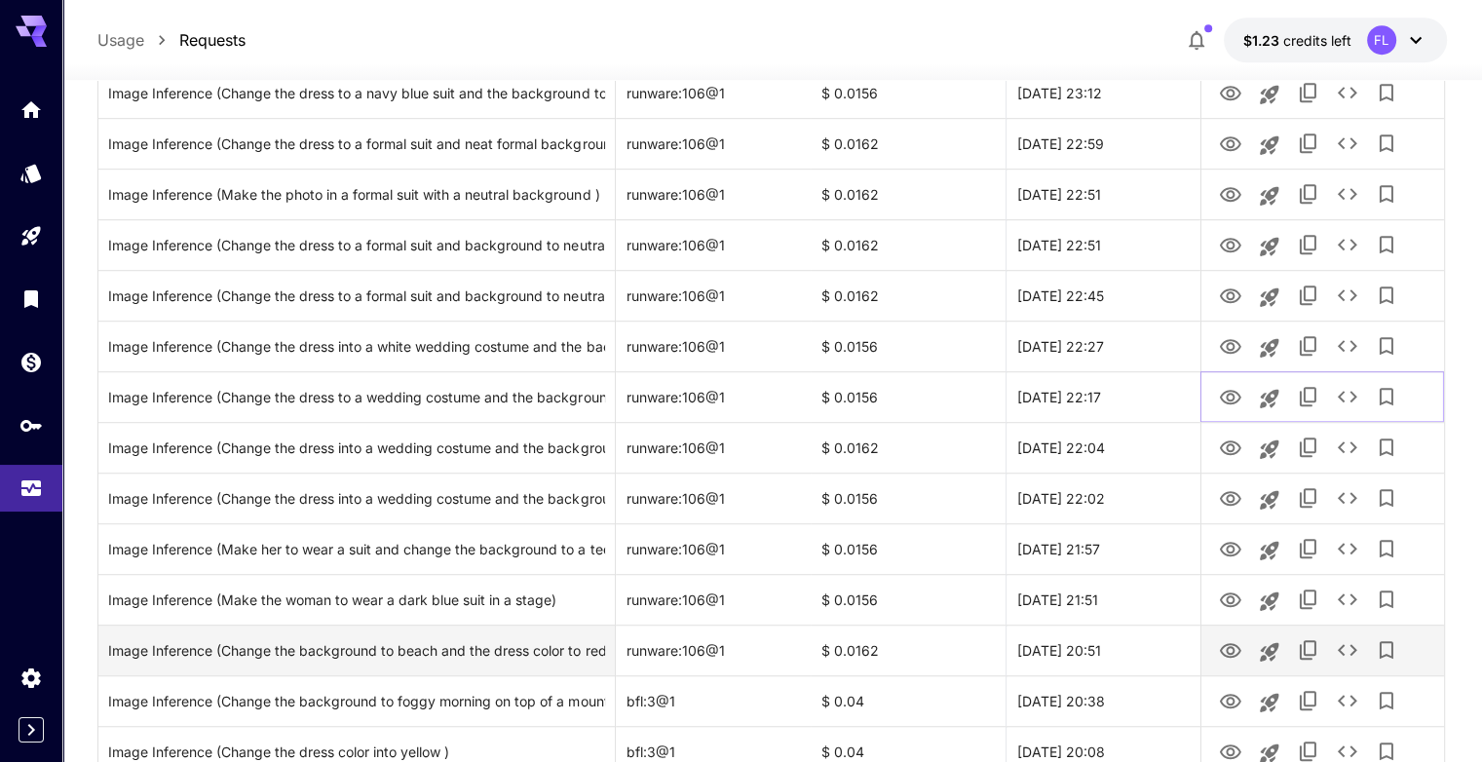
scroll to position [1267, 0]
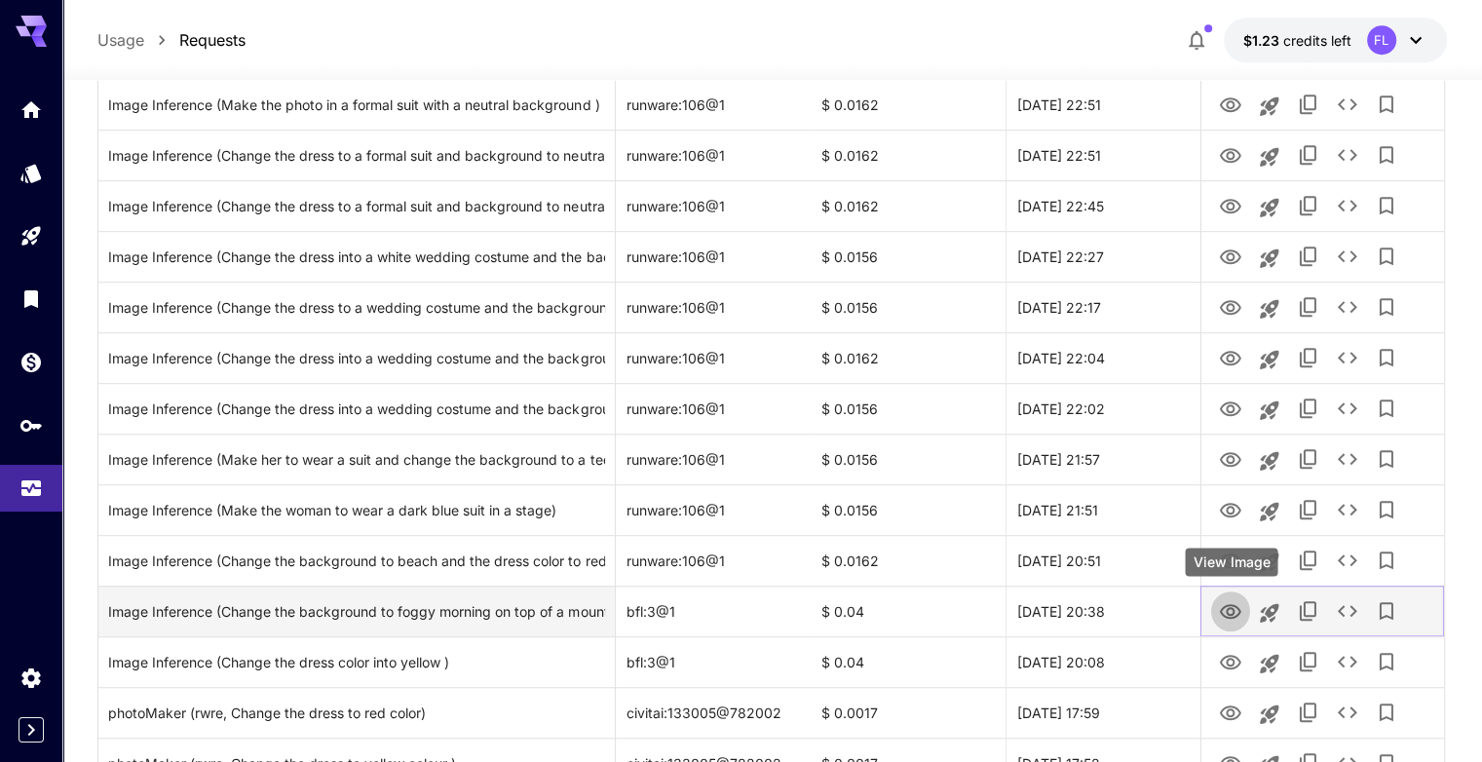
click at [1231, 611] on icon "View Image" at bounding box center [1230, 611] width 23 height 23
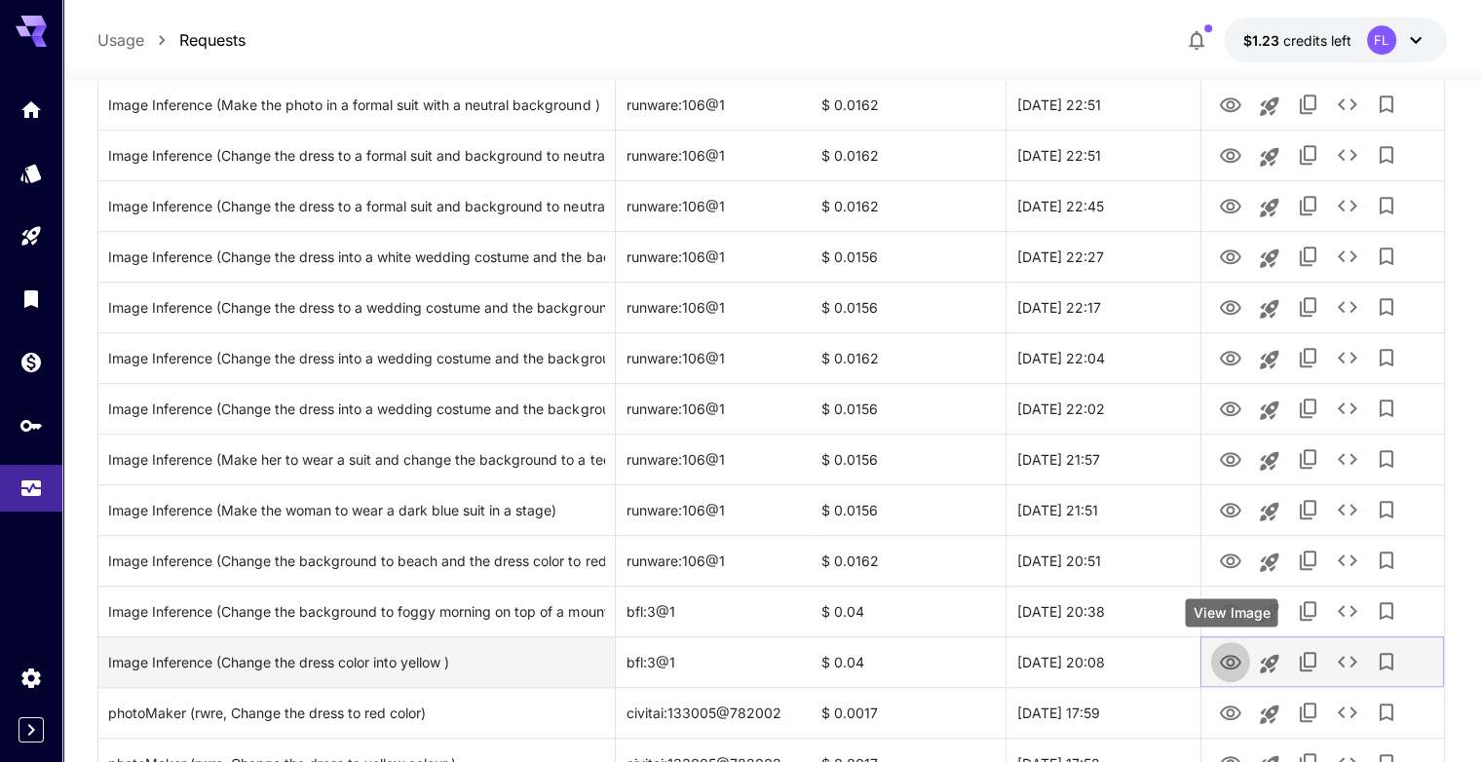
click at [1228, 662] on icon "View Image" at bounding box center [1230, 662] width 23 height 23
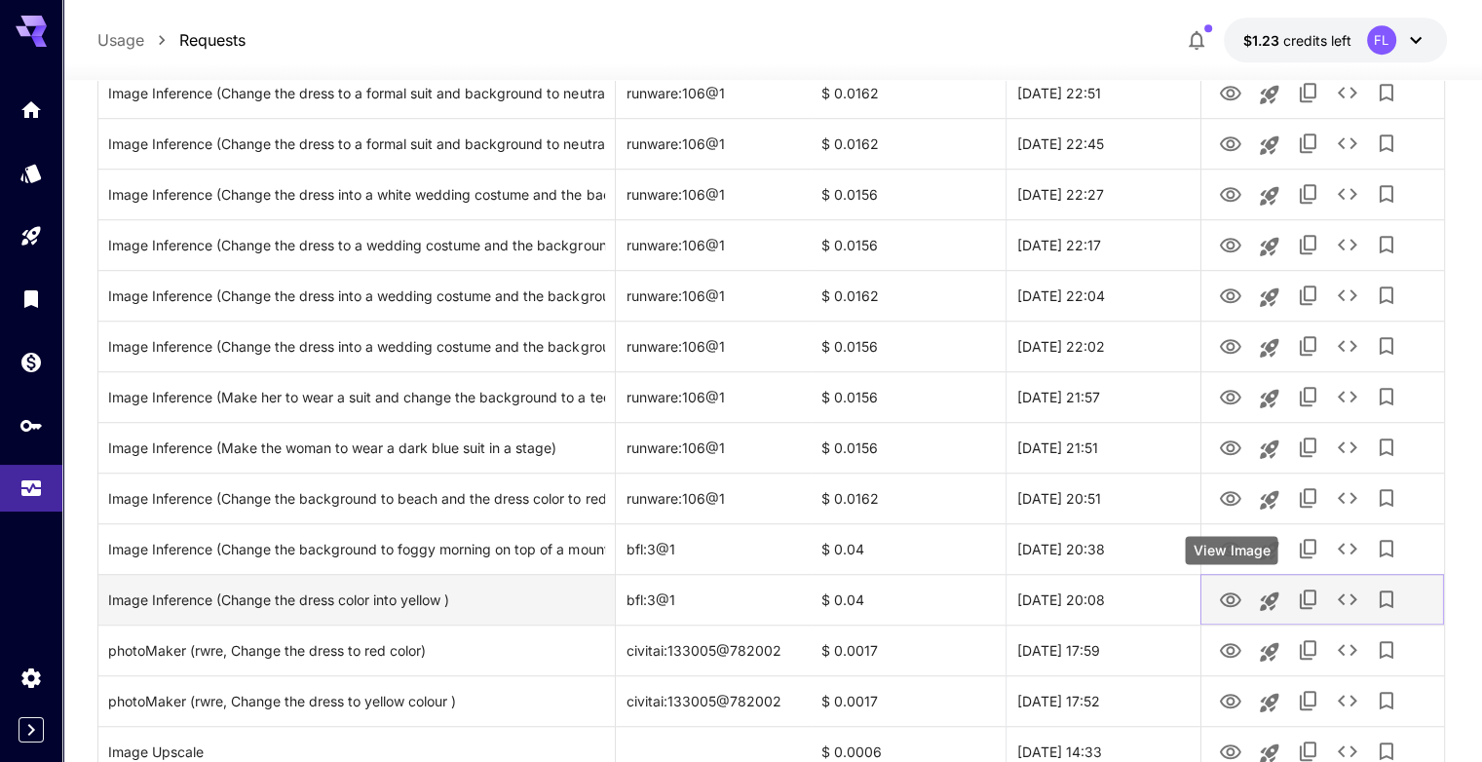
scroll to position [1364, 0]
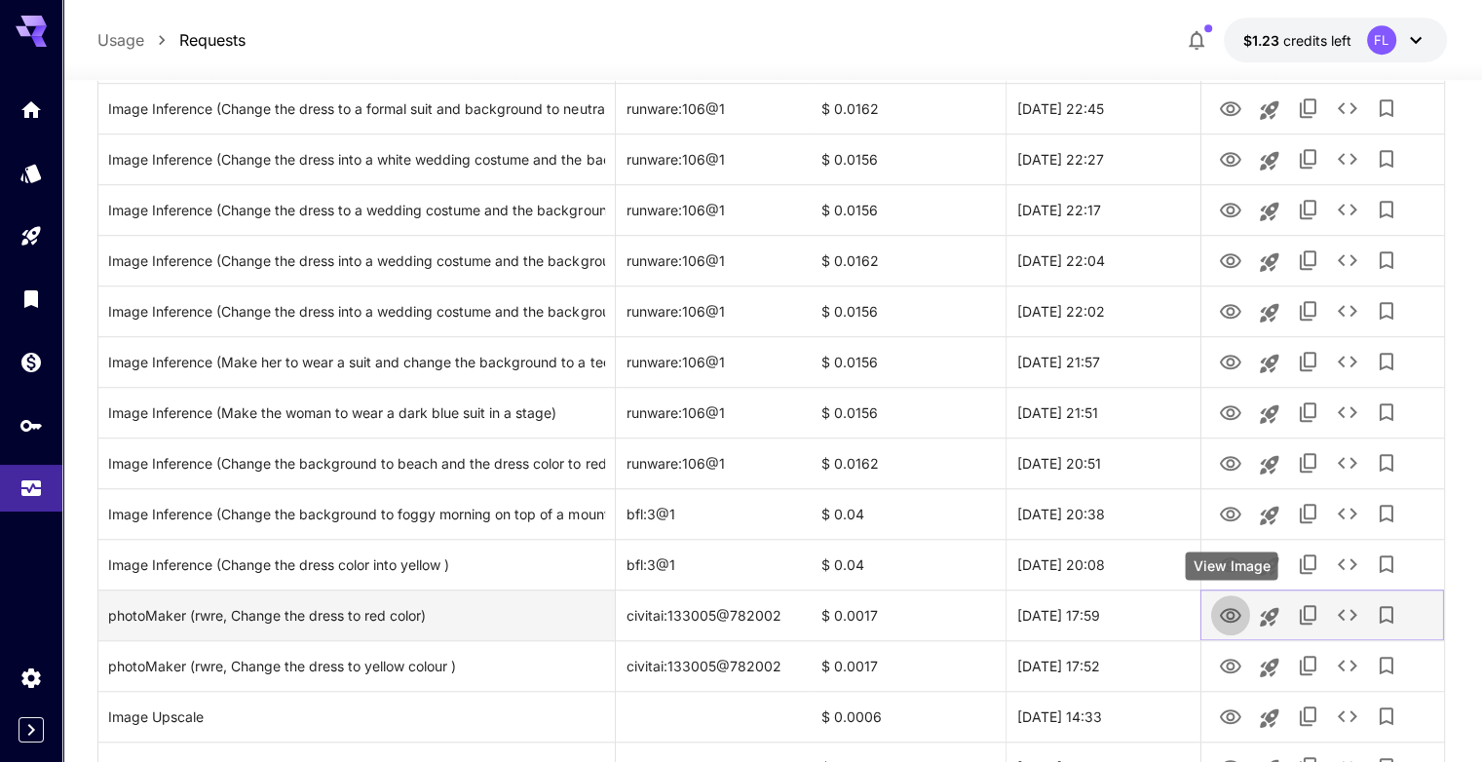
click at [1225, 623] on icon "View Image" at bounding box center [1230, 615] width 23 height 23
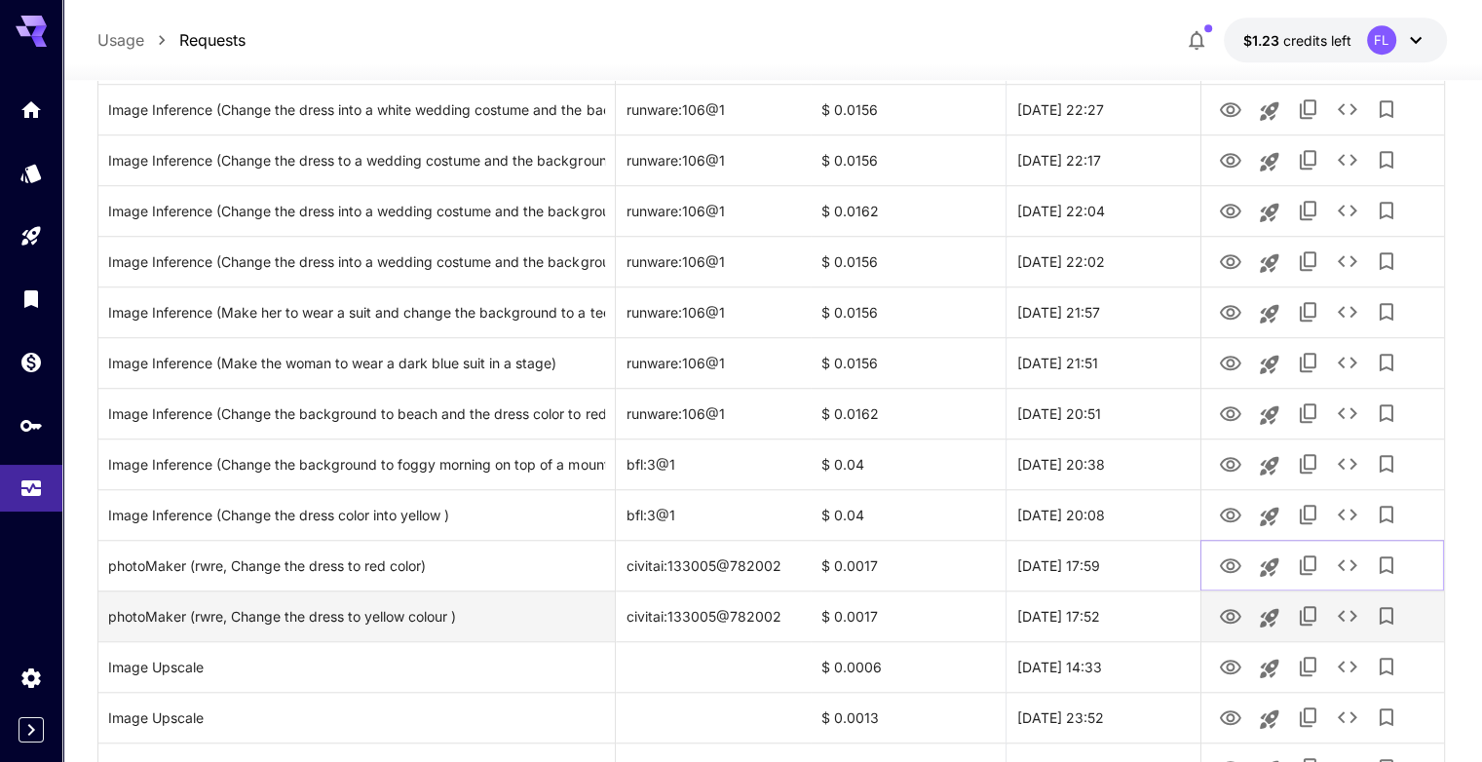
scroll to position [1462, 0]
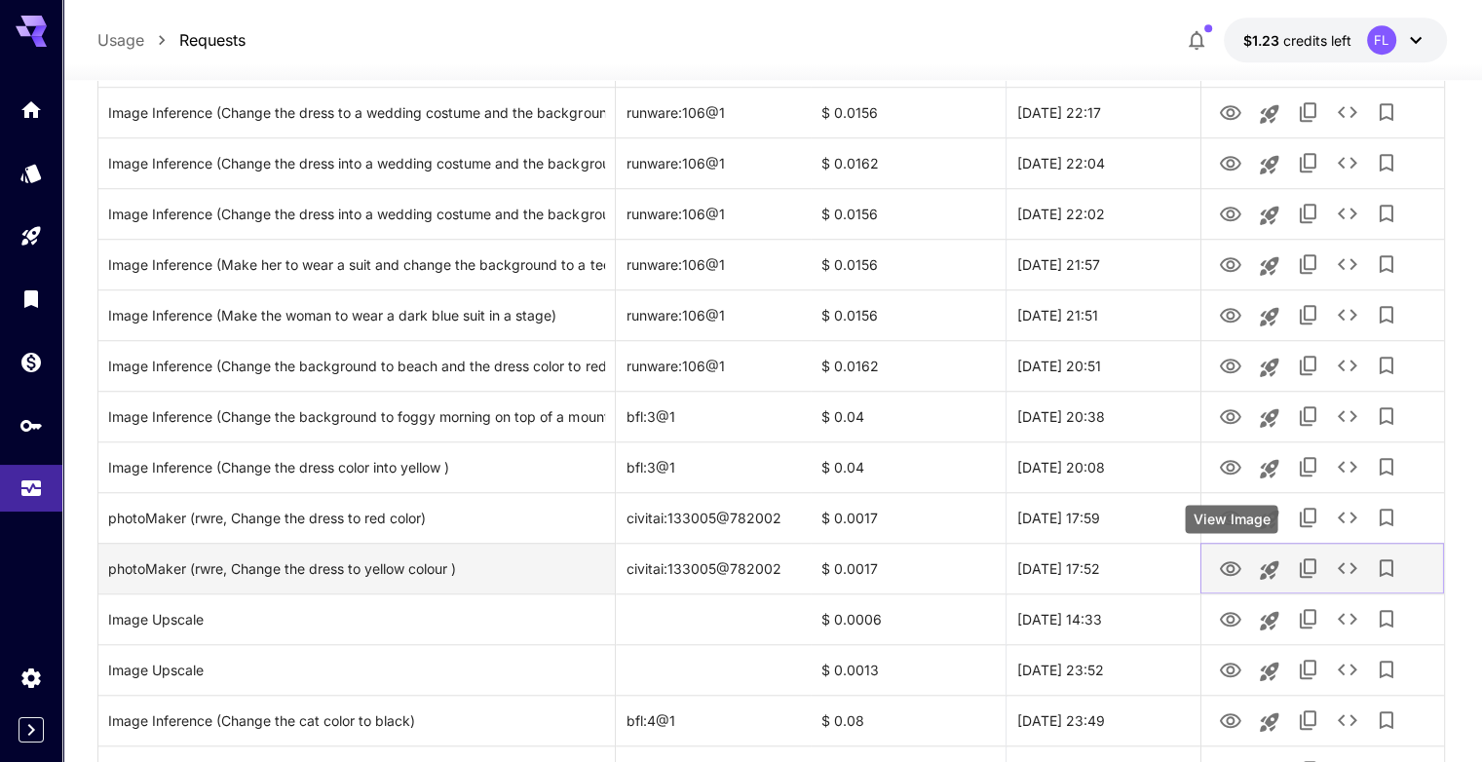
click at [1235, 562] on icon "View Image" at bounding box center [1230, 568] width 21 height 15
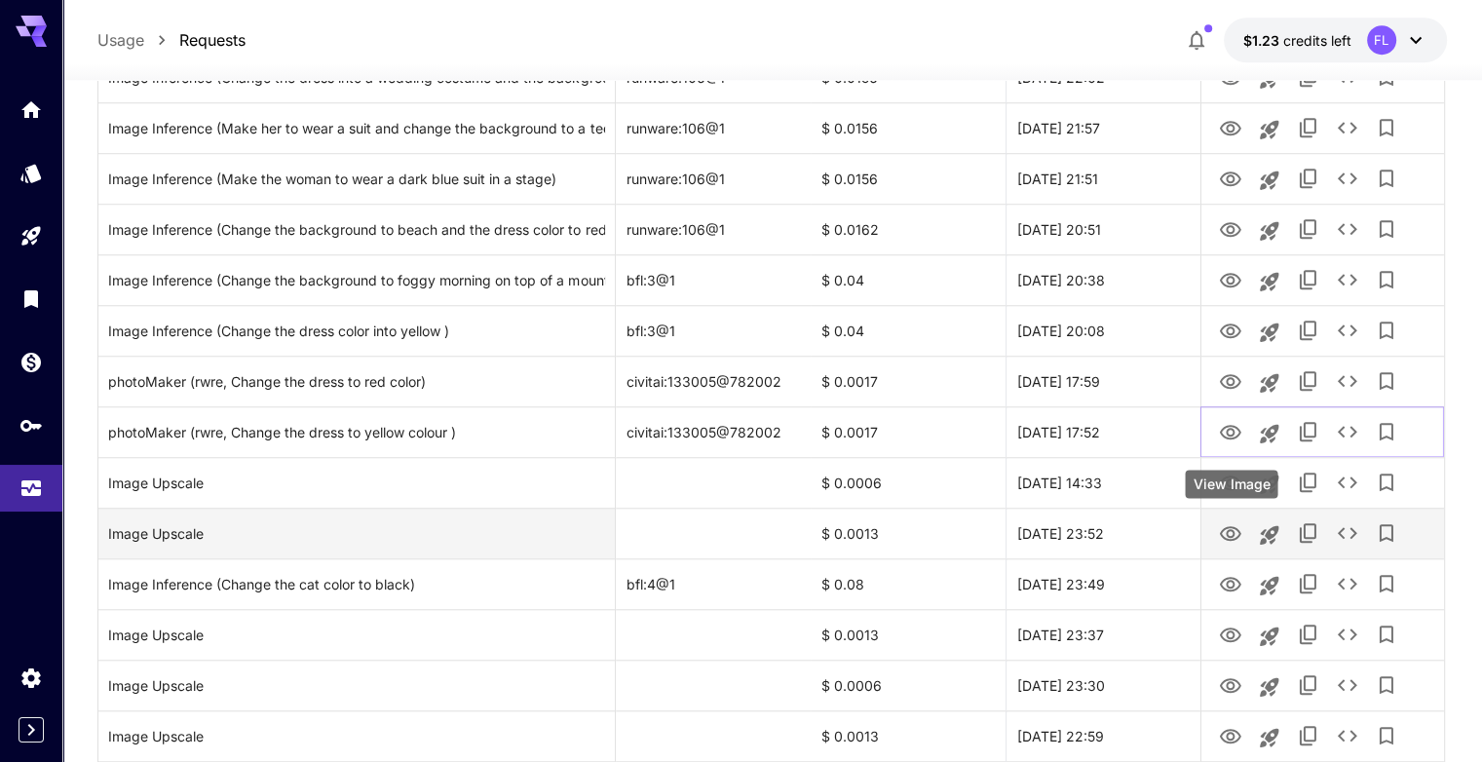
scroll to position [1656, 0]
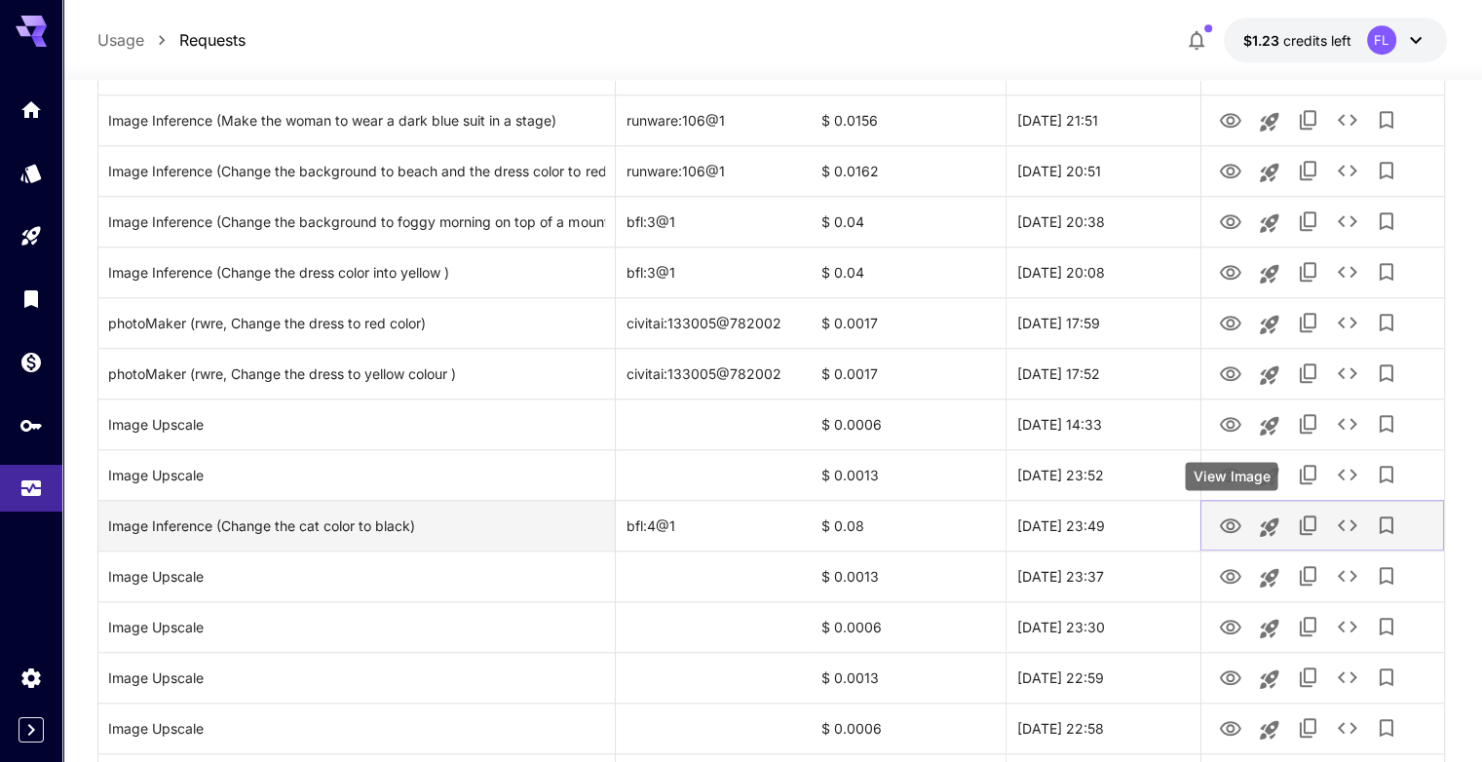
click at [1232, 525] on icon "View Image" at bounding box center [1230, 525] width 23 height 23
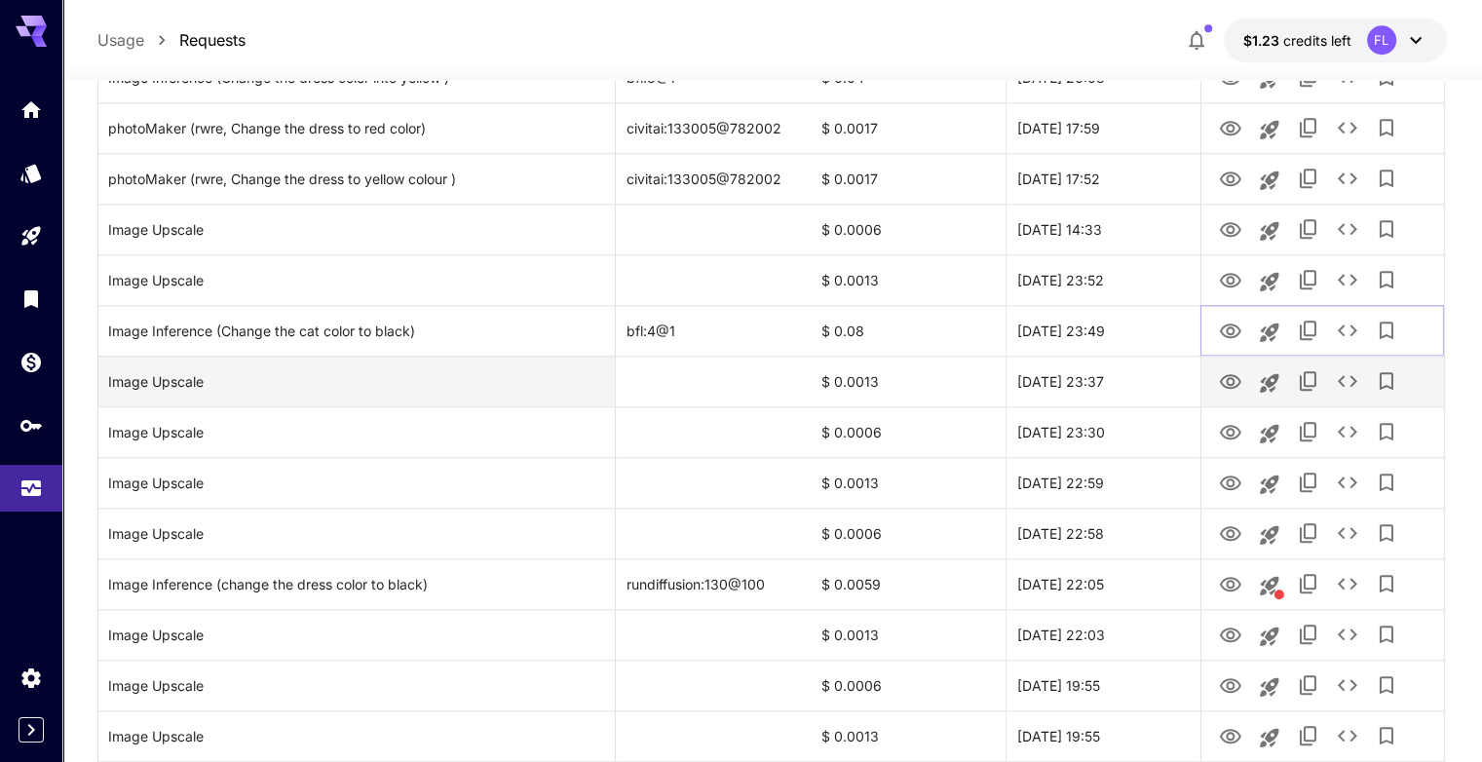
scroll to position [1949, 0]
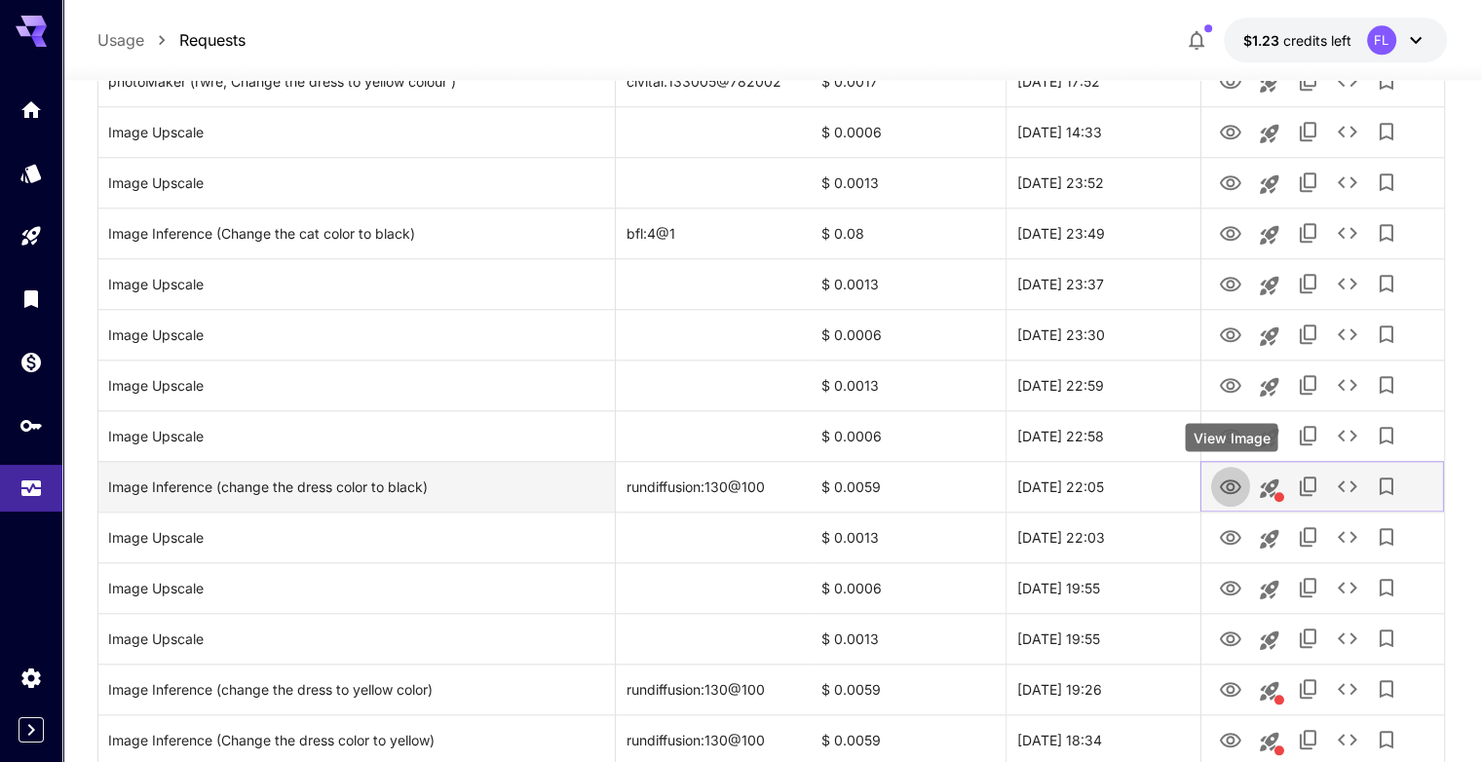
click at [1221, 488] on icon "View Image" at bounding box center [1230, 486] width 21 height 15
